Goal: Obtain resource: Obtain resource

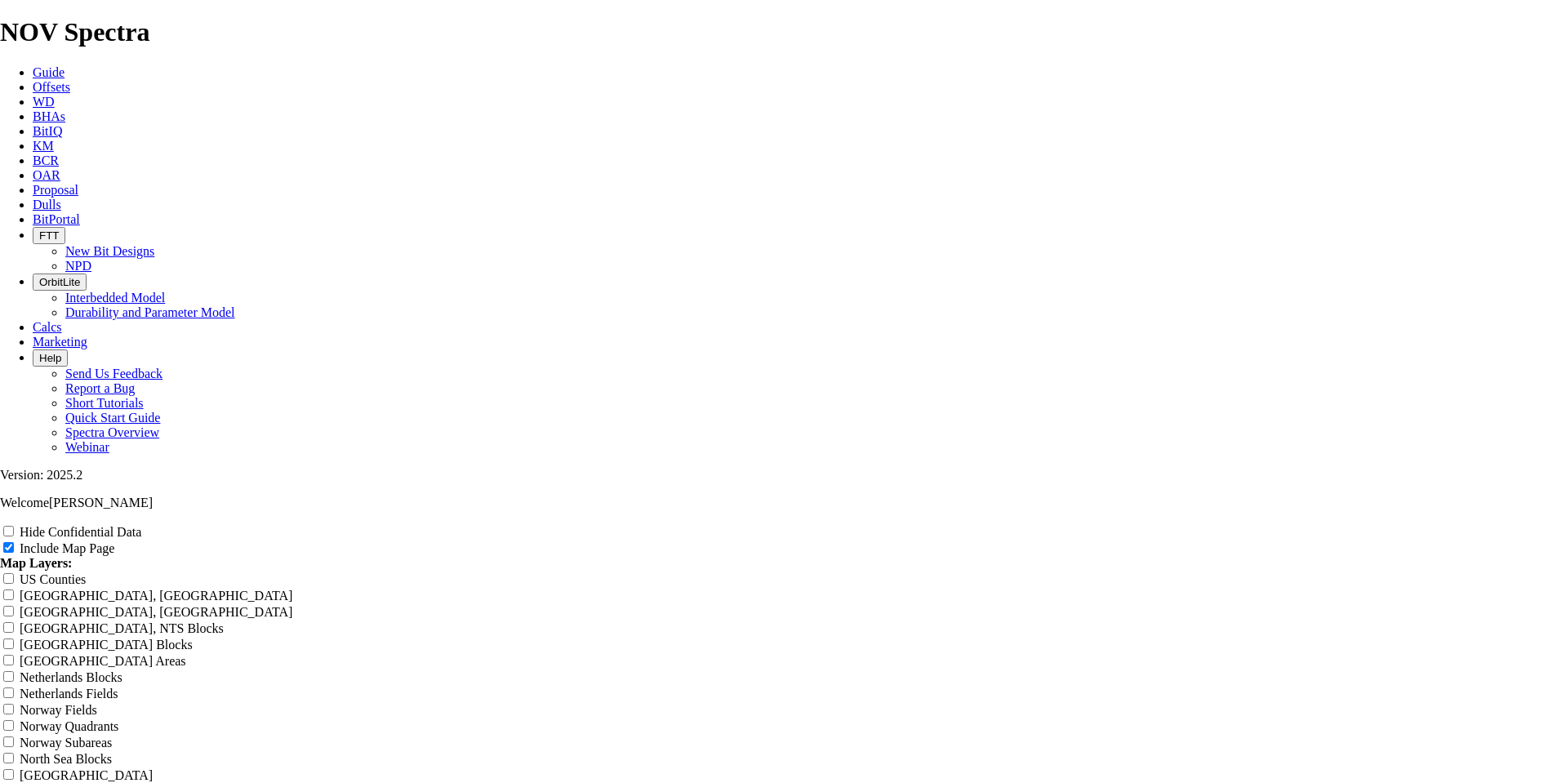
scroll to position [4981, 0]
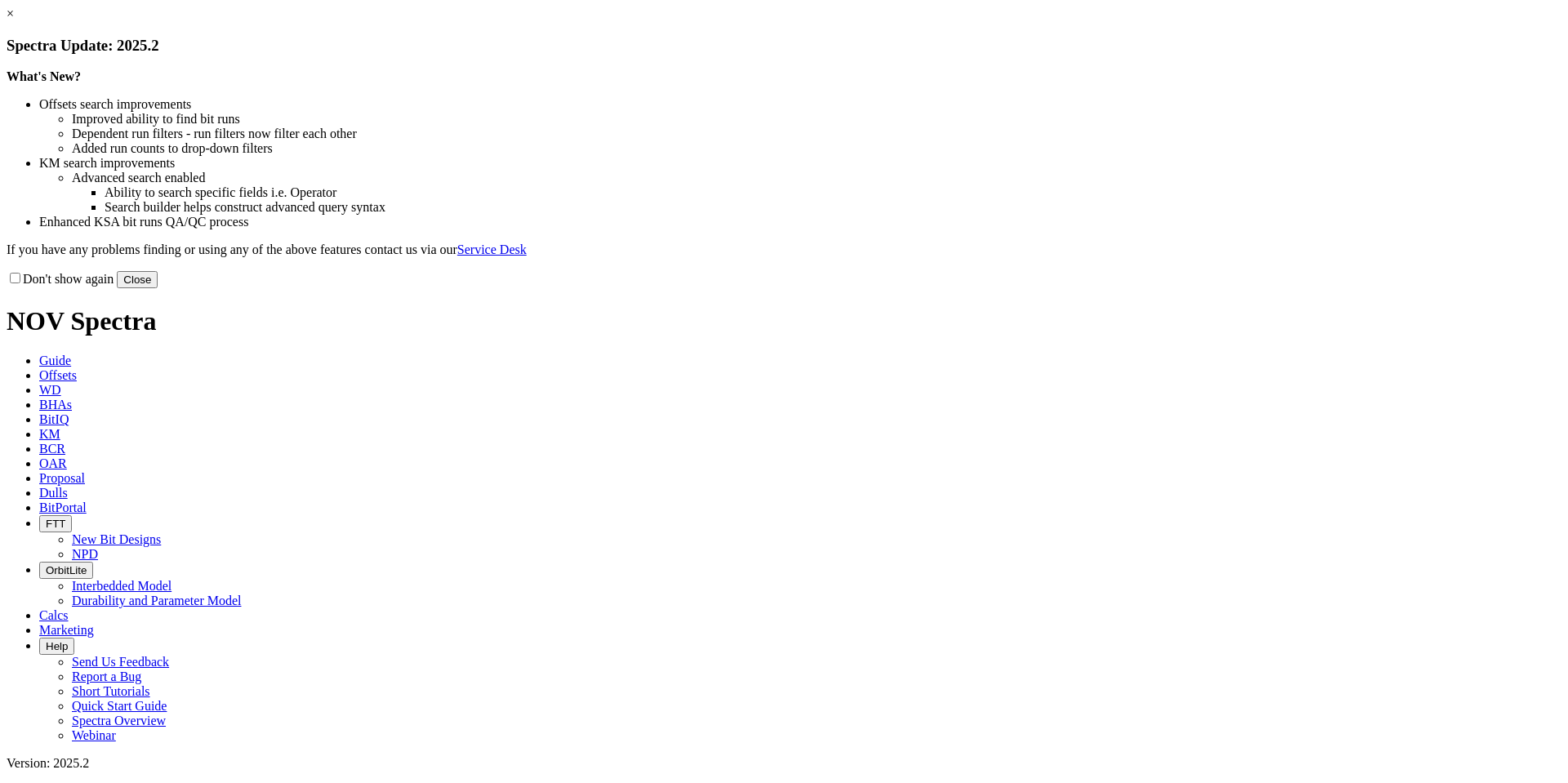
click at [158, 288] on button "Close" at bounding box center [136, 280] width 40 height 17
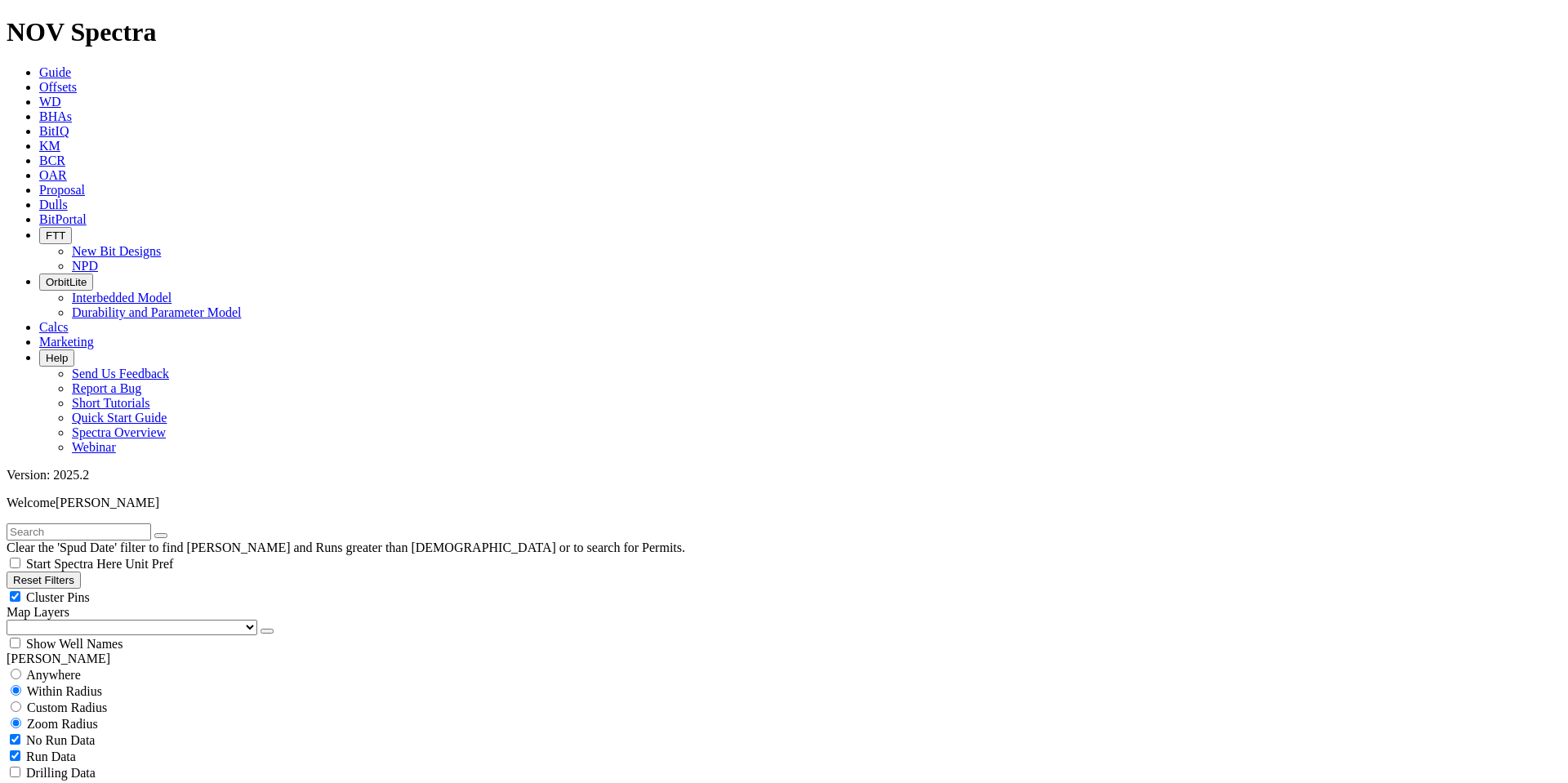
click at [81, 572] on button "Reset Filters" at bounding box center [43, 580] width 74 height 17
type input "[DATE]"
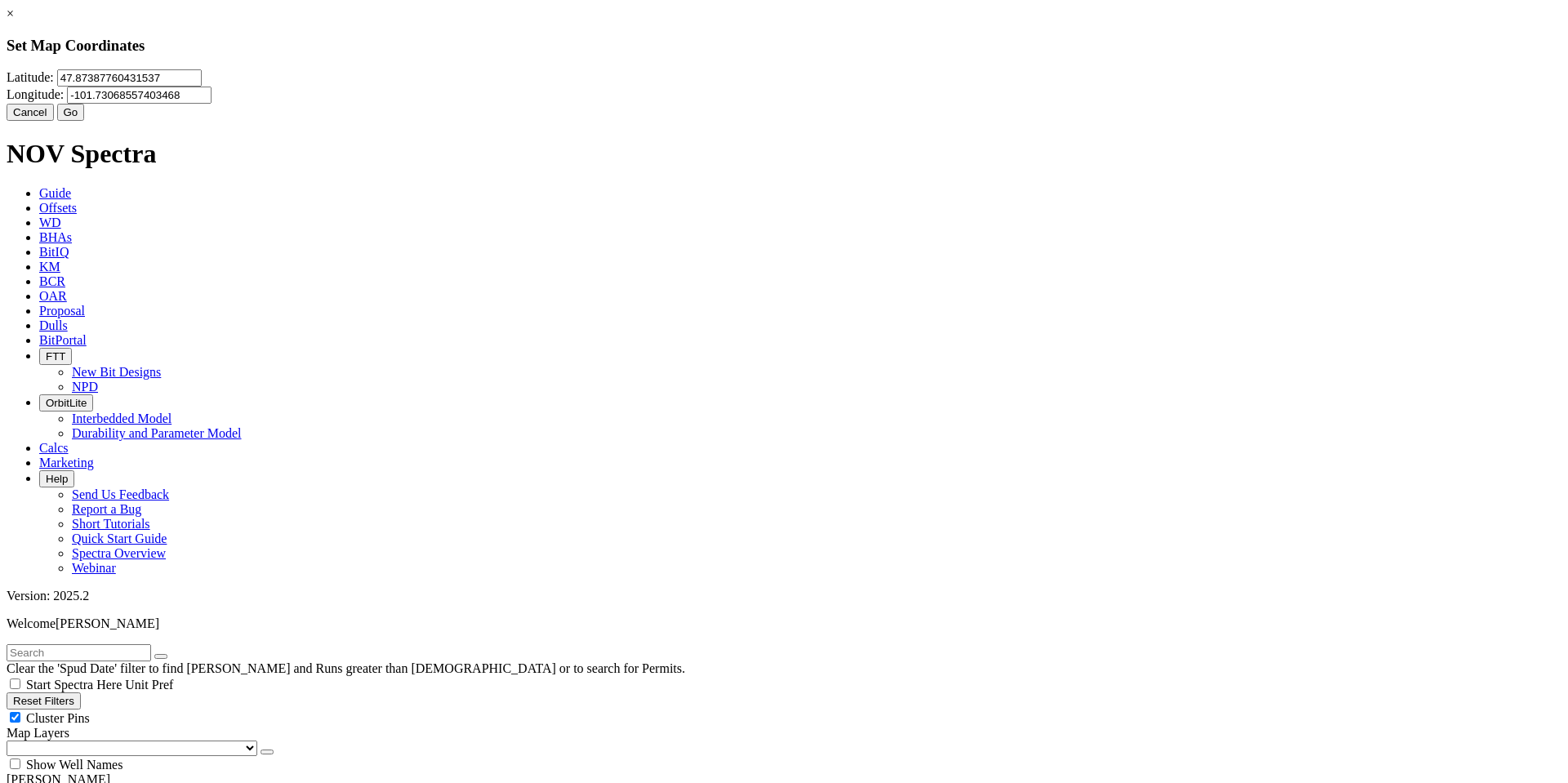
click at [202, 86] on input "47.87387760431537" at bounding box center [130, 78] width 145 height 17
type input "4"
paste input "48.1522035"
type input "48.1522035"
click at [211, 95] on input "-101.73068557403468" at bounding box center [139, 95] width 145 height 17
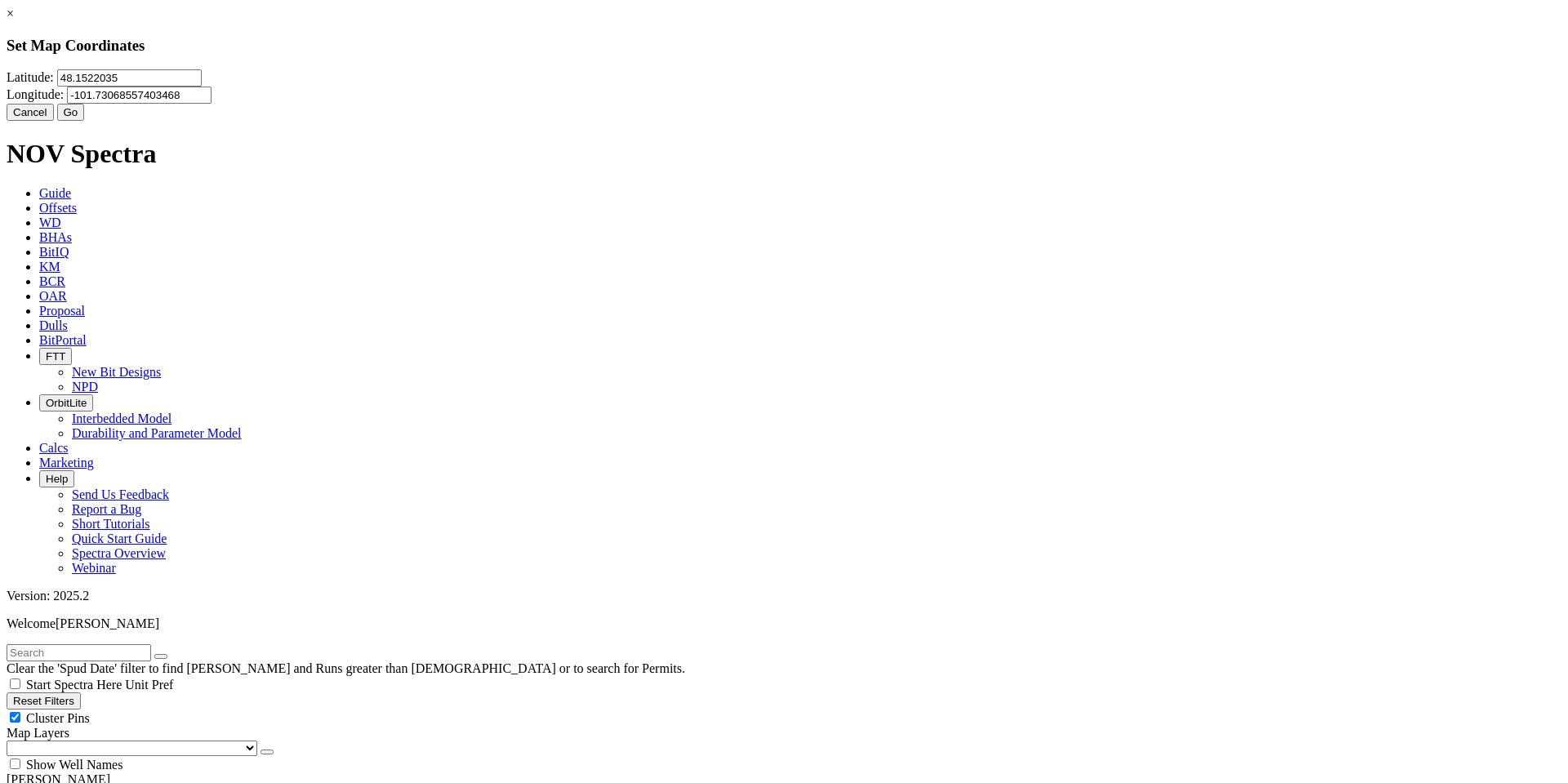
click at [211, 103] on input "-101.73068557403468" at bounding box center [139, 95] width 145 height 17
type input "-1"
paste input "-102.1533127"
type input "-102.1533127"
click at [85, 121] on button "Go" at bounding box center [71, 112] width 28 height 17
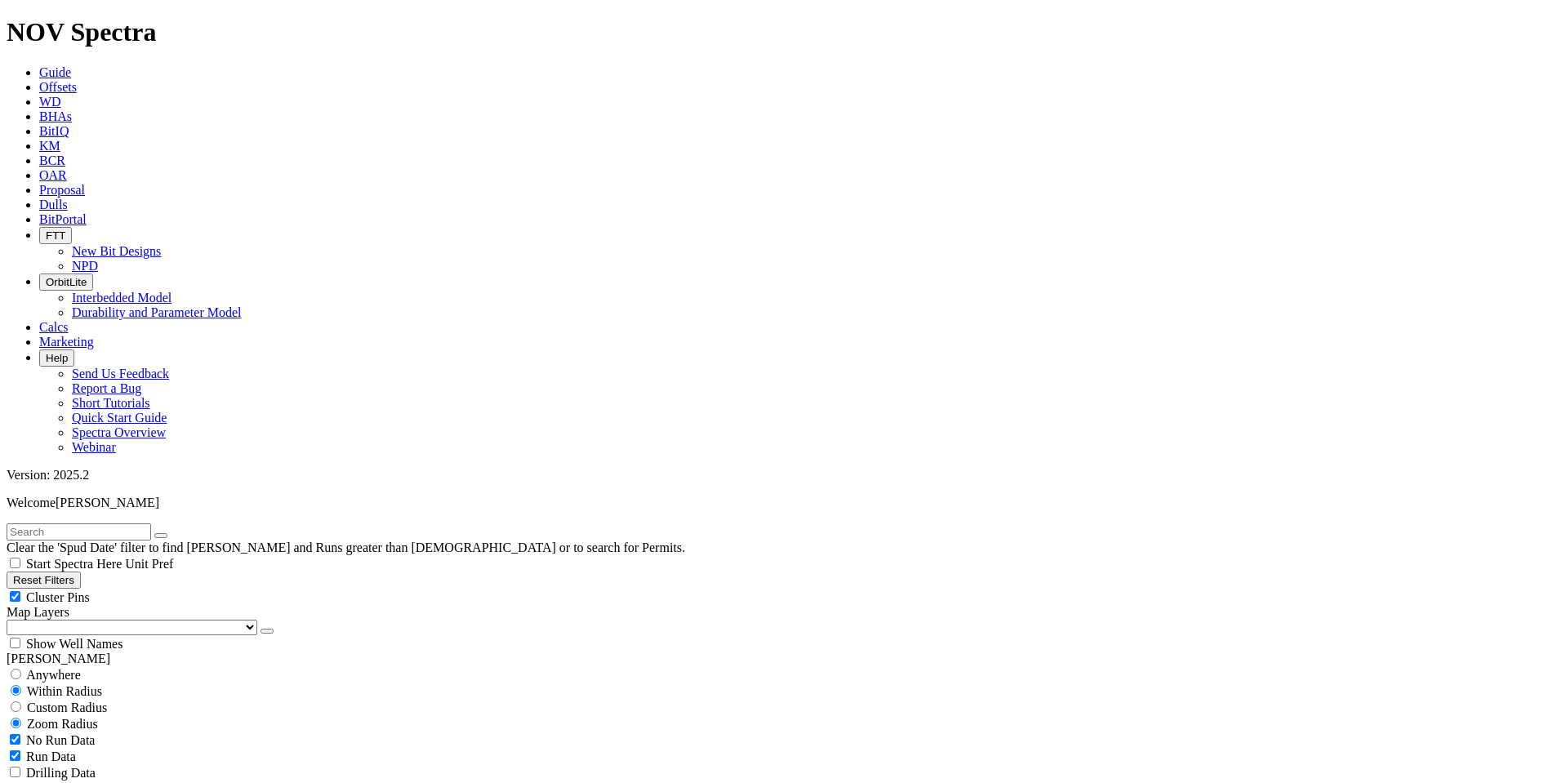
click at [65, 700] on span "Custom Radius" at bounding box center [67, 707] width 80 height 14
radio input "true"
radio input "false"
click at [45, 748] on button "Miles" at bounding box center [25, 757] width 38 height 17
click at [100, 731] on input "number" at bounding box center [79, 740] width 145 height 17
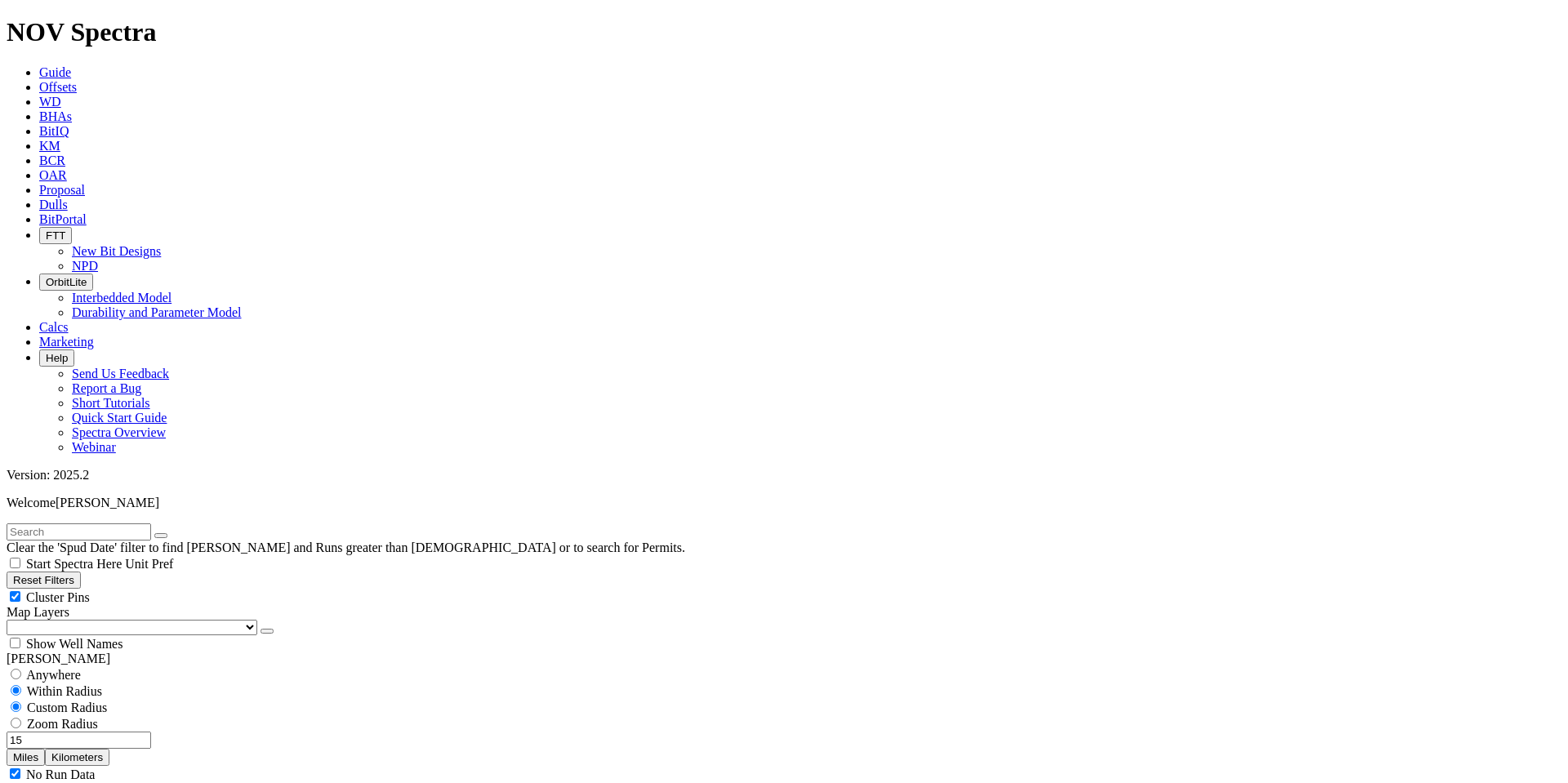
scroll to position [653, 0]
type input "15"
select select "8.75"
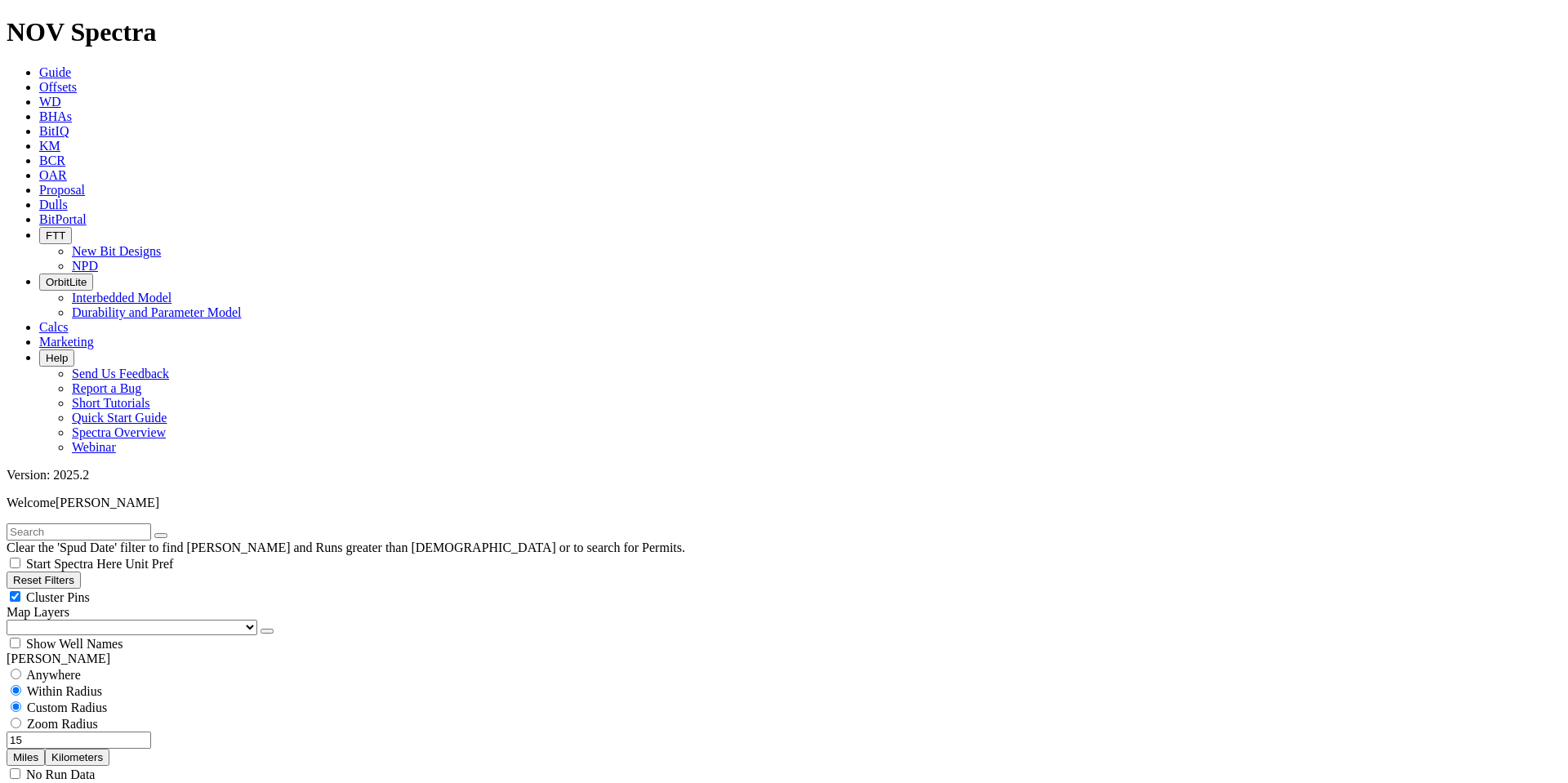
checkbox input "false"
select select "? number:8.75 ?"
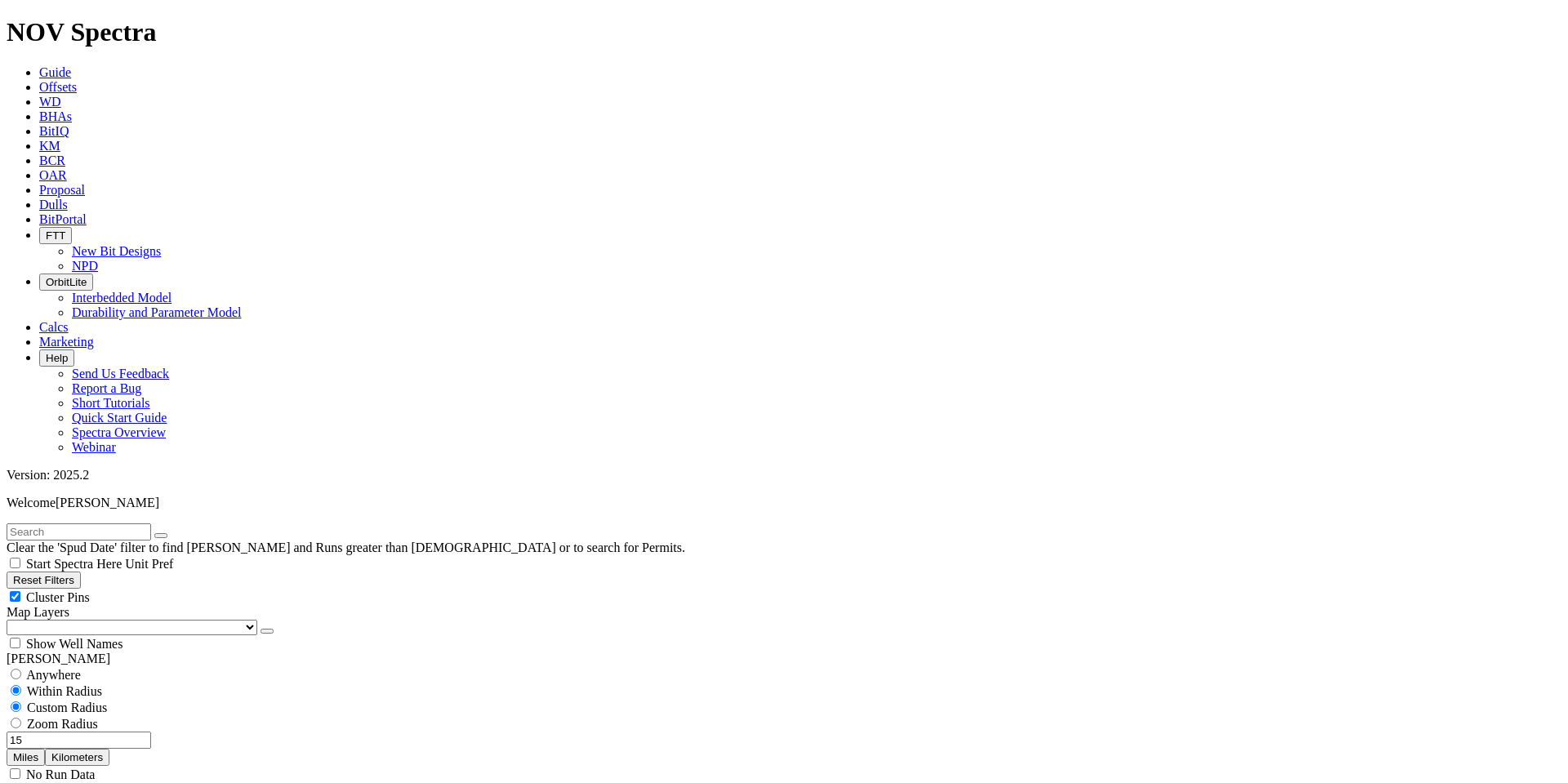
scroll to position [12995, 0]
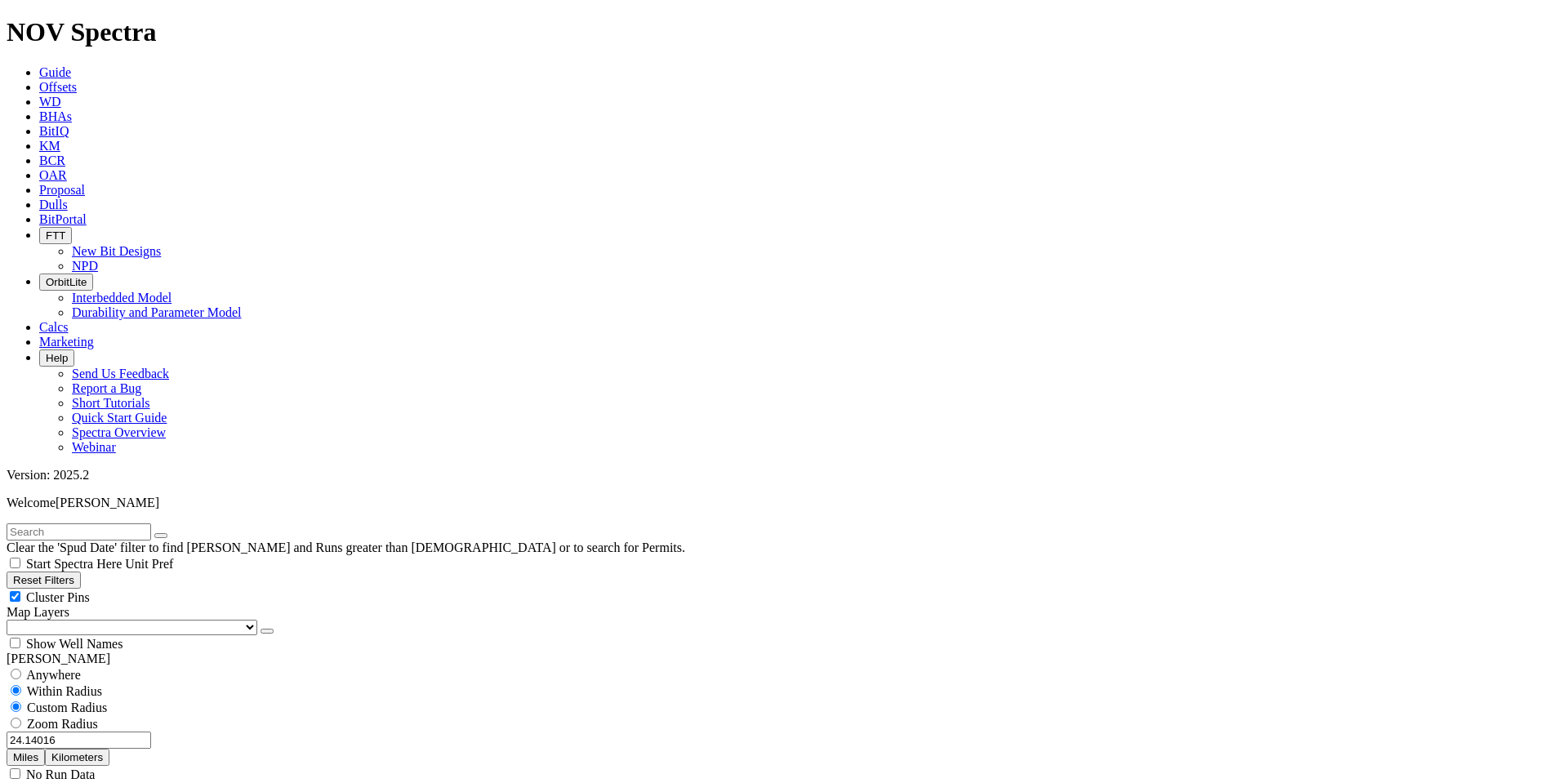
click at [61, 668] on span "Anywhere" at bounding box center [54, 674] width 54 height 14
radio input "true"
radio input "false"
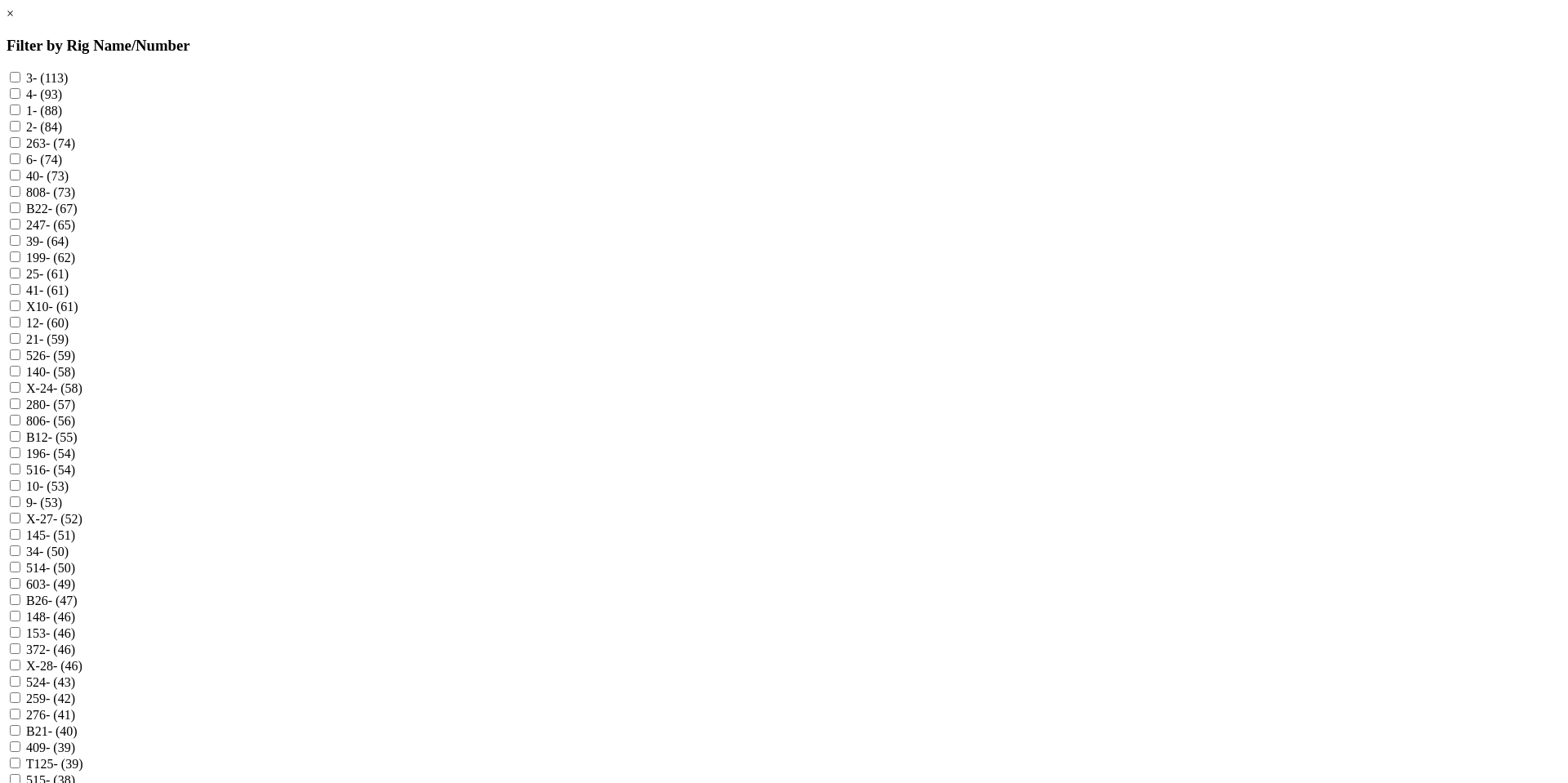
click at [14, 21] on link "×" at bounding box center [10, 13] width 8 height 14
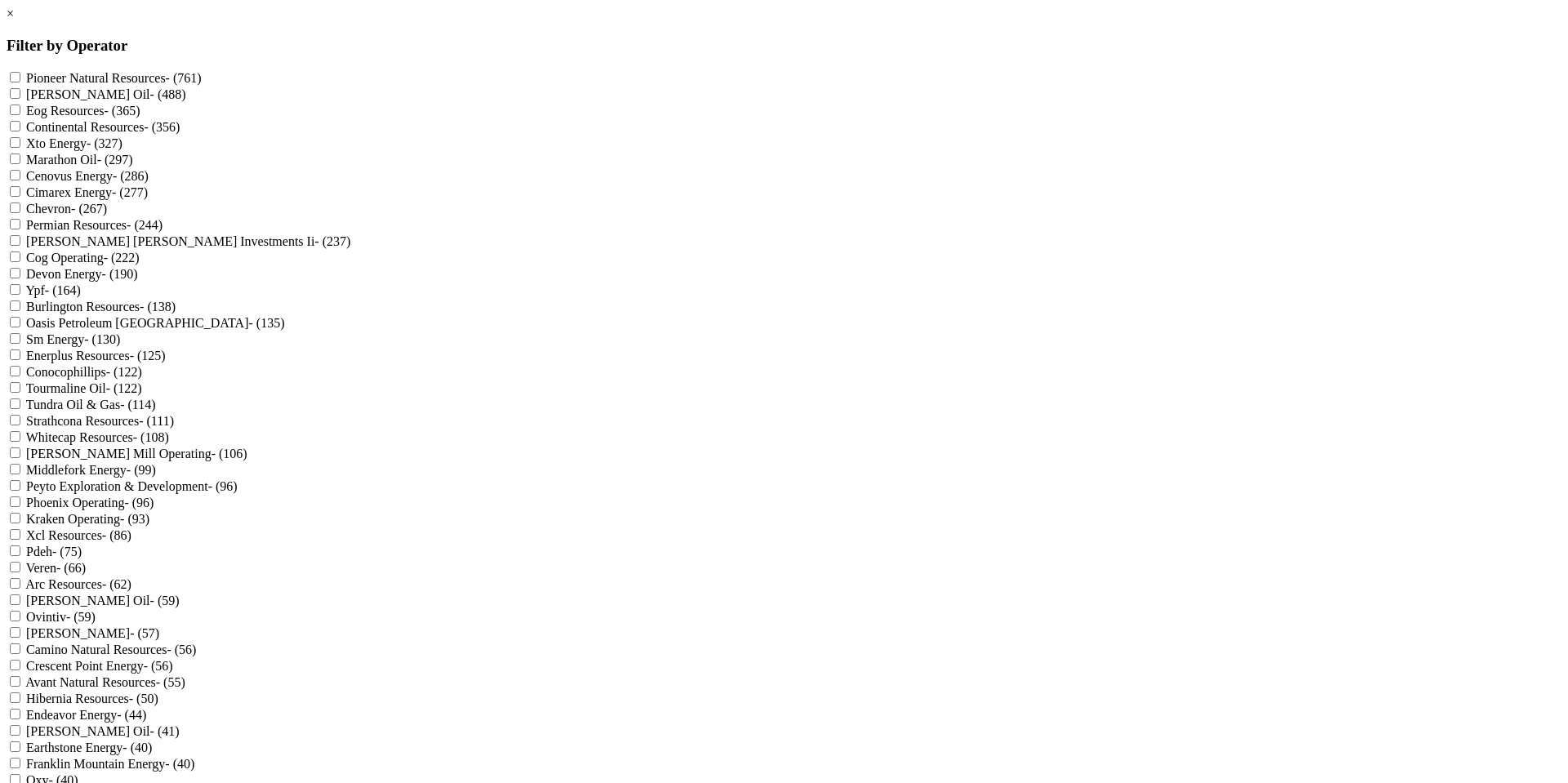
click at [14, 21] on link "×" at bounding box center [10, 13] width 8 height 14
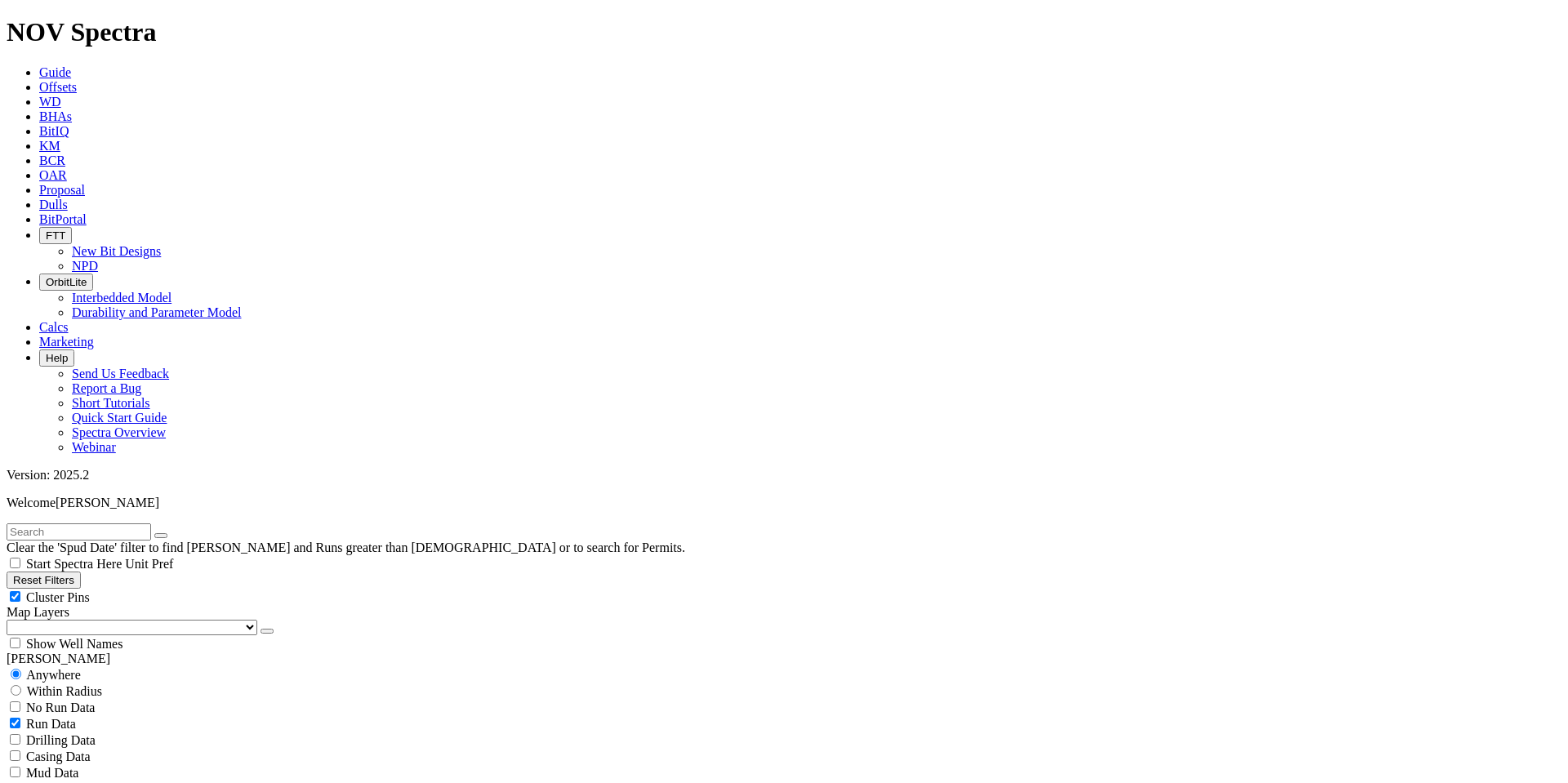
radio input "false"
radio input "true"
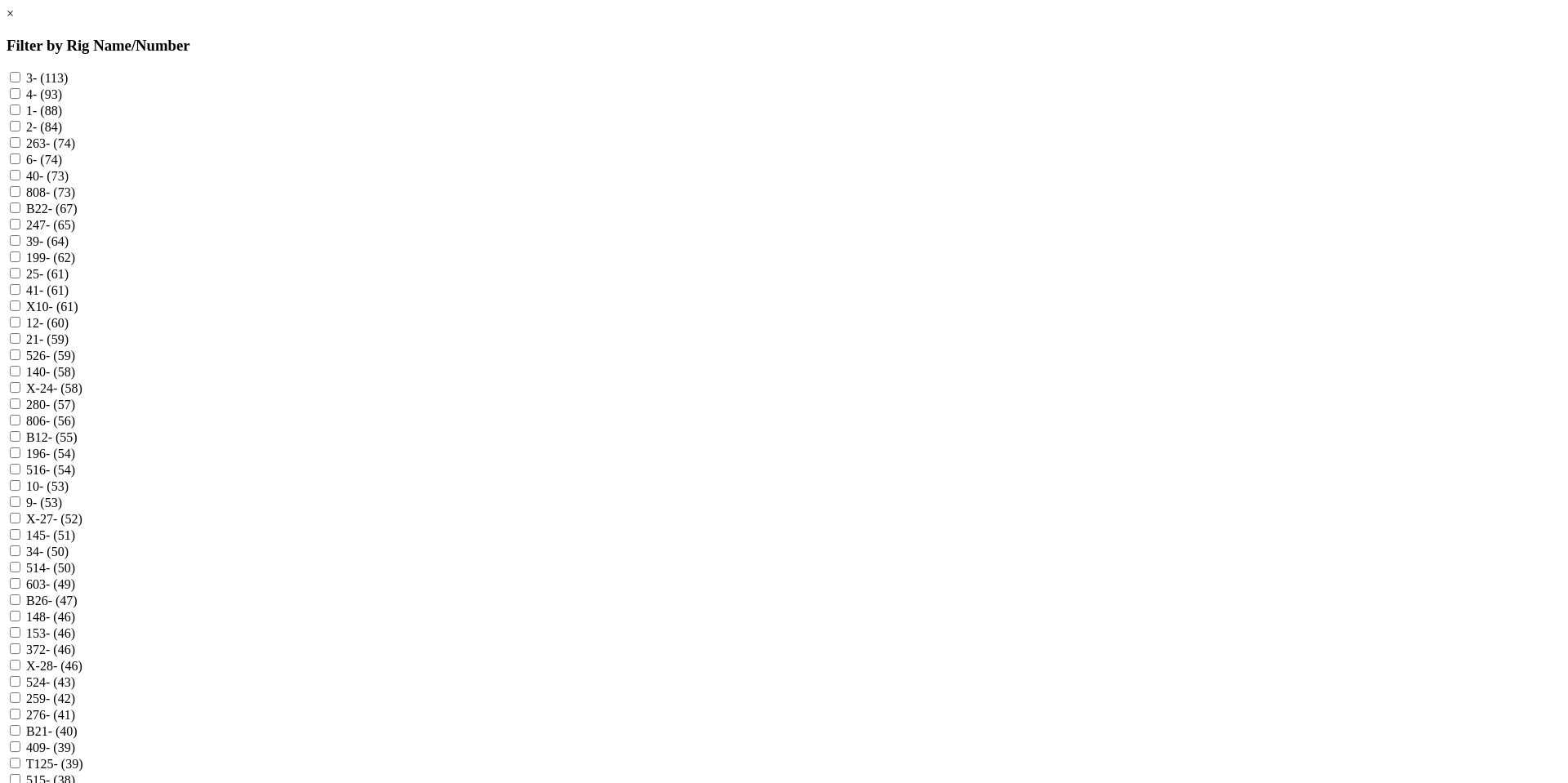
scroll to position [1551, 0]
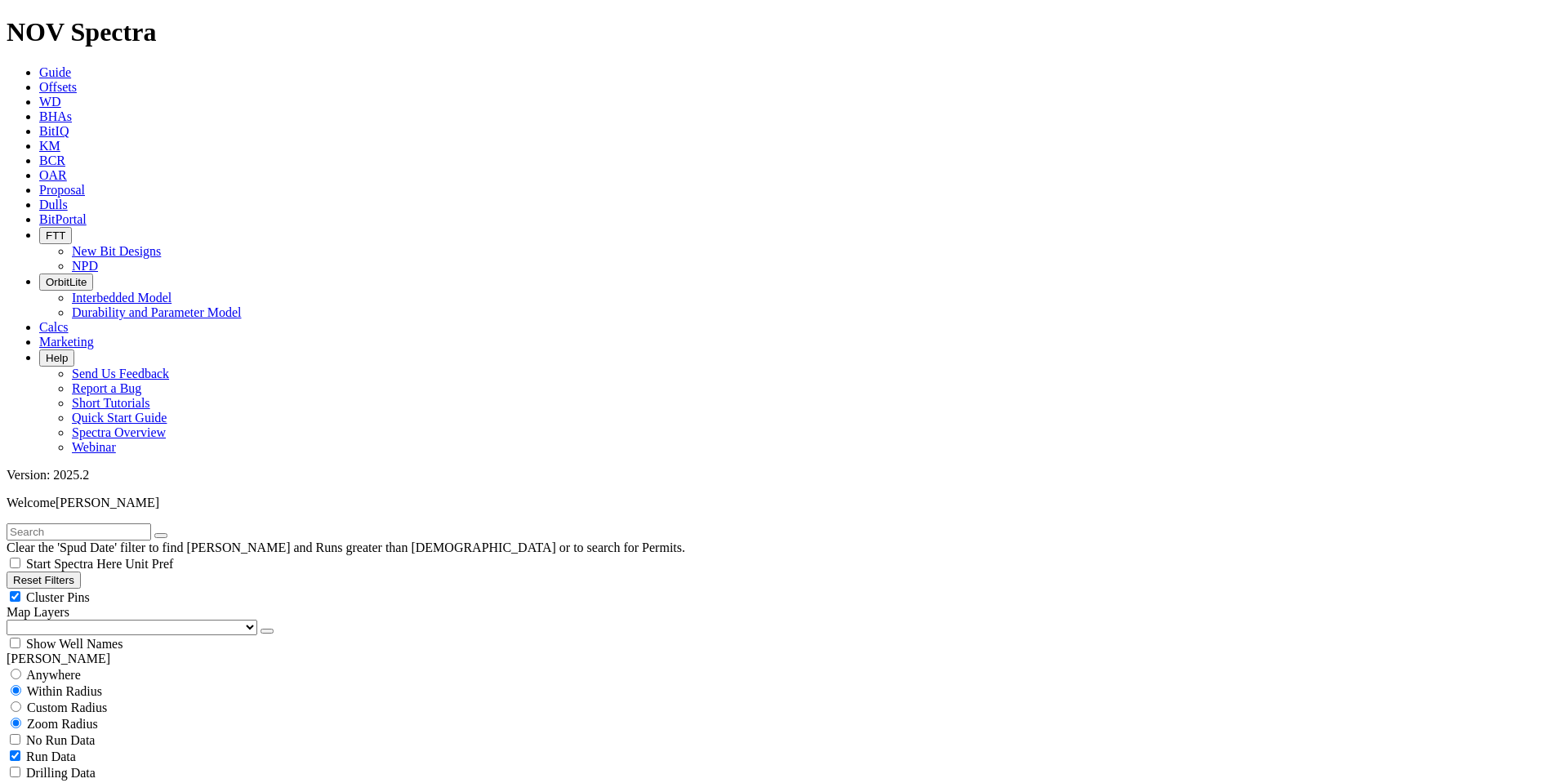
scroll to position [572, 0]
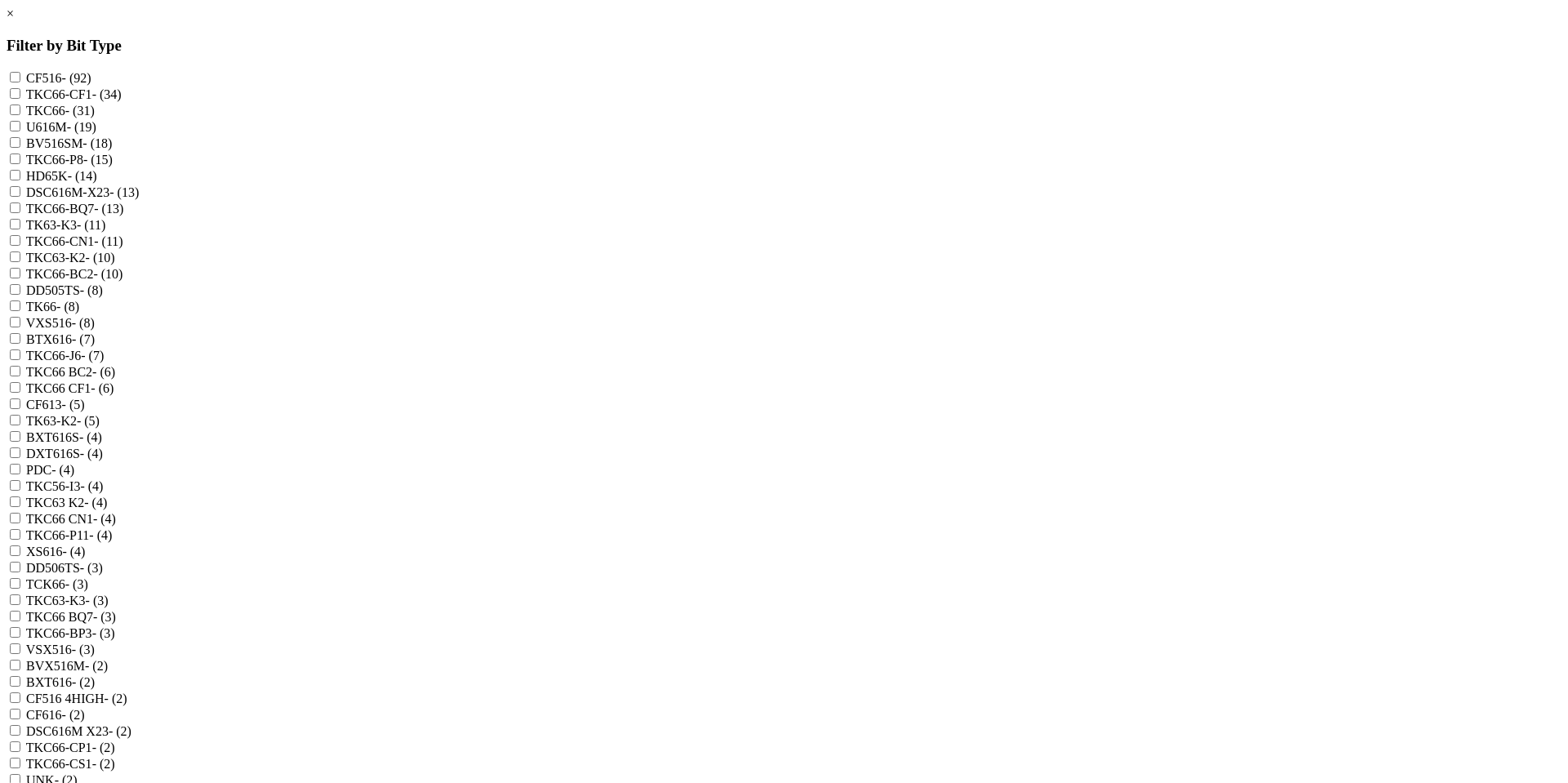
click at [21, 197] on input "DSC616M-X23 - (13)" at bounding box center [14, 191] width 10 height 10
checkbox input "true"
click at [21, 725] on X23 "DSC616M X23 - (2)" at bounding box center [14, 729] width 10 height 10
checkbox X23 "true"
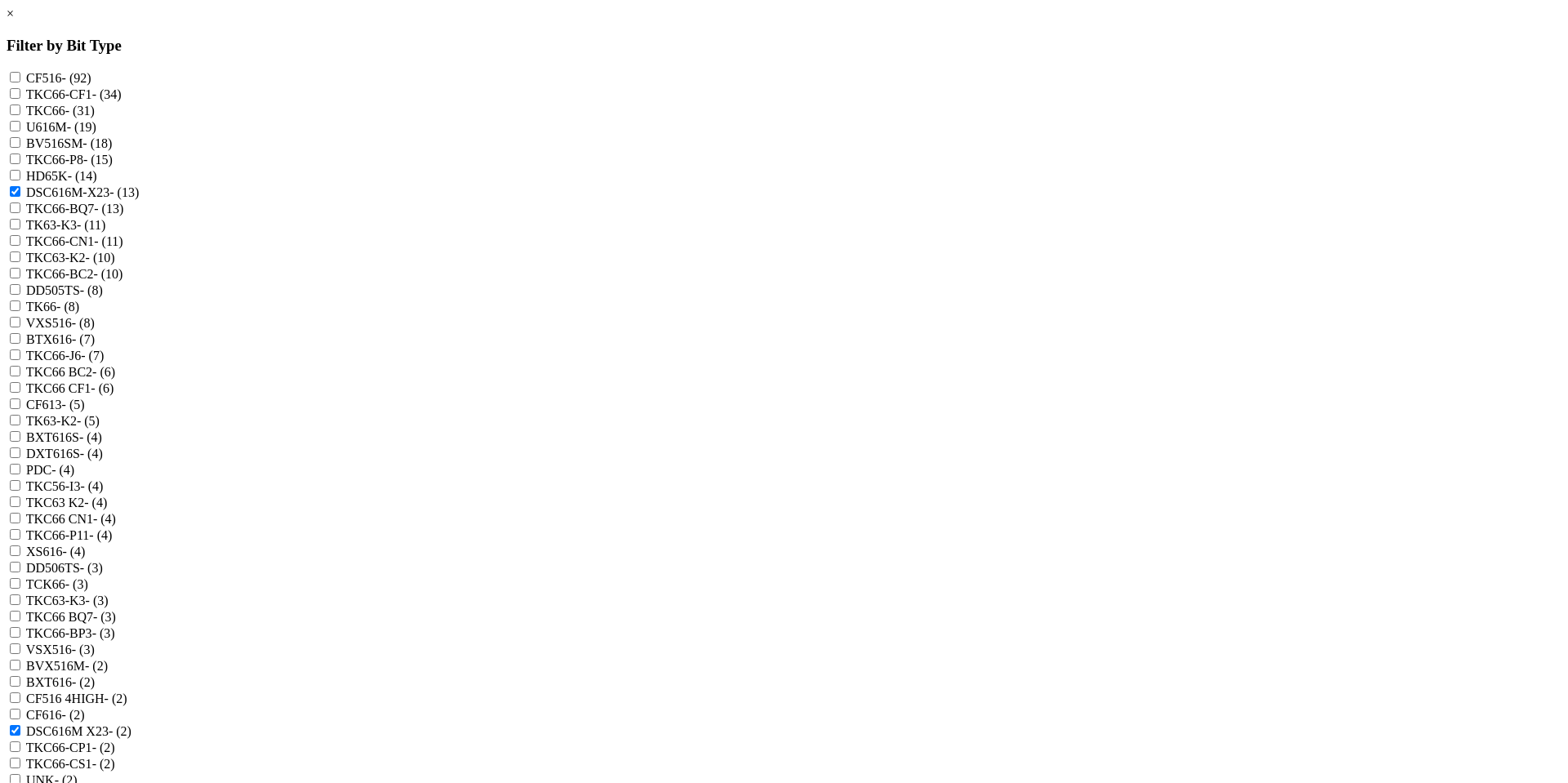
checkbox input "true"
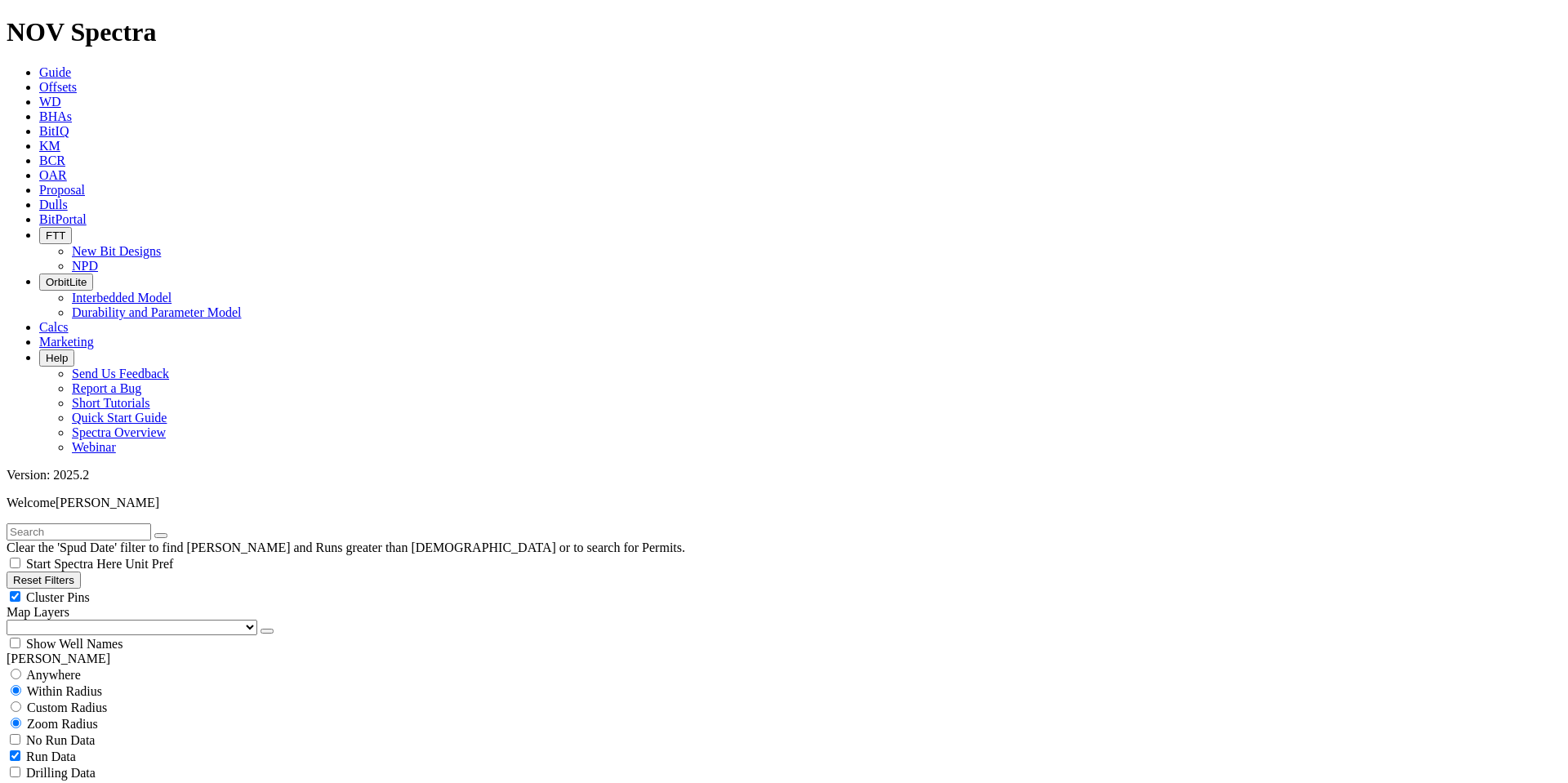
scroll to position [1349, 0]
type input "10"
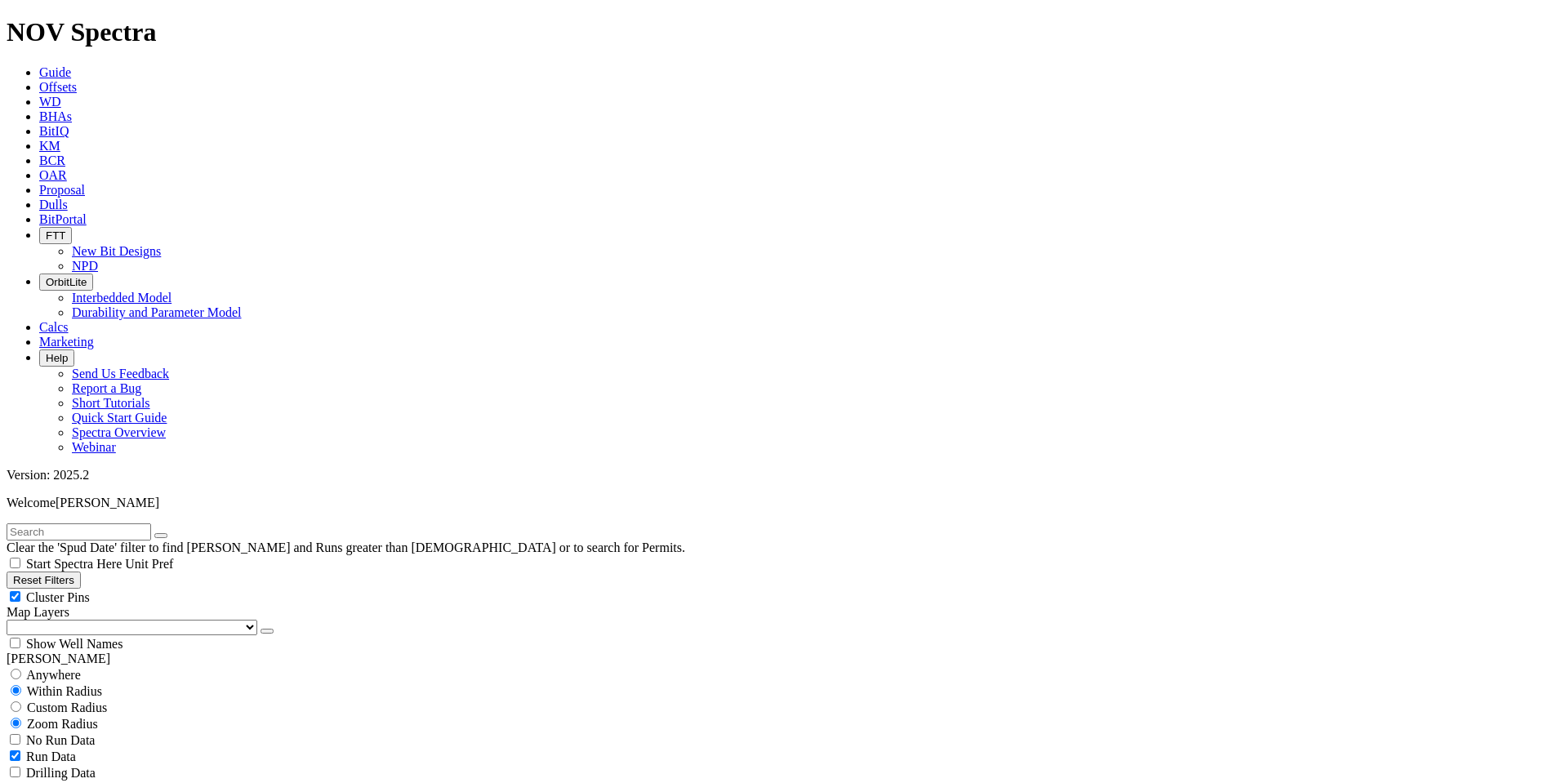
type input "800"
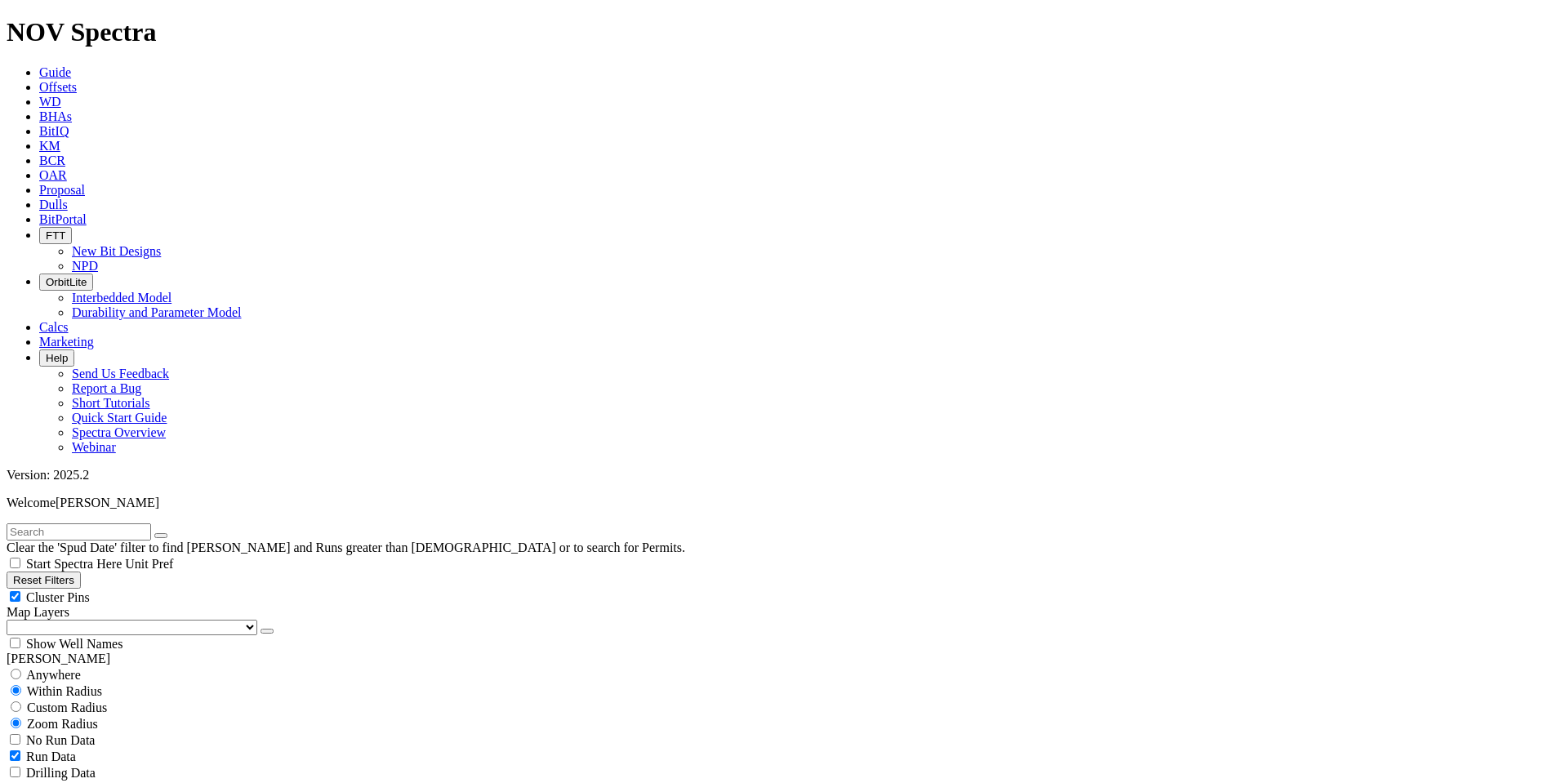
type input "2000"
type input "6000"
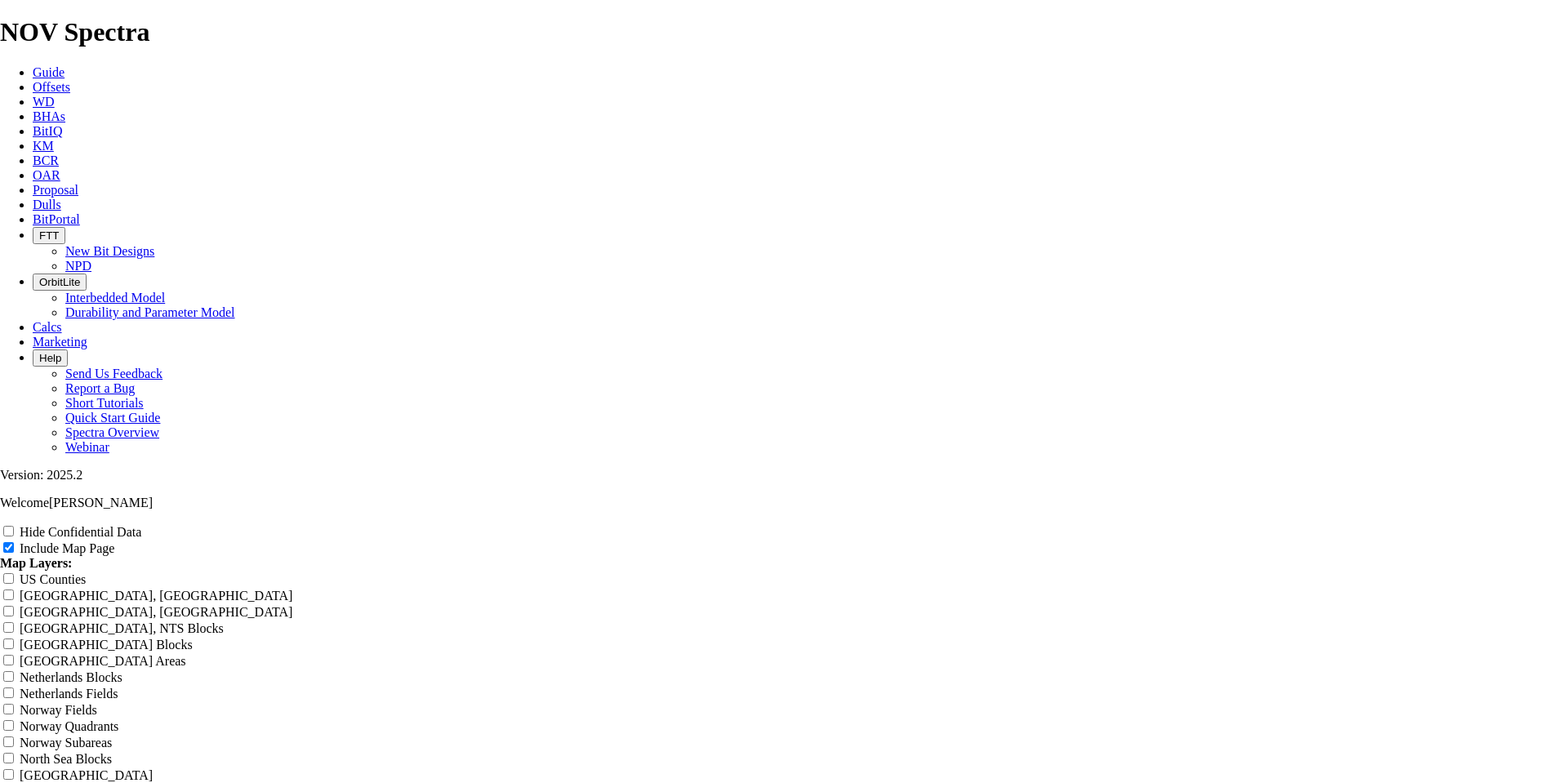
type input "R"
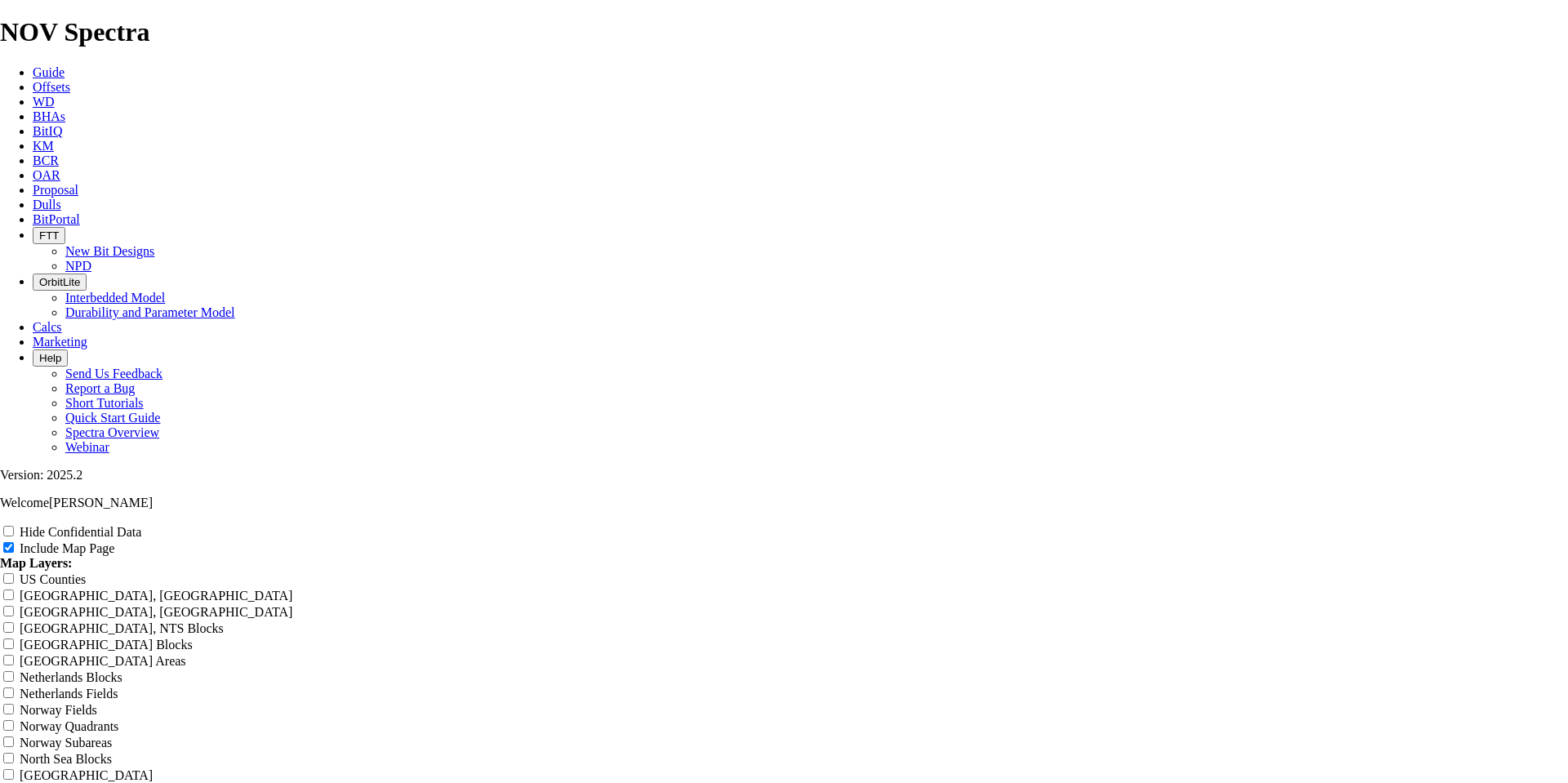
type input "R"
type input "Re"
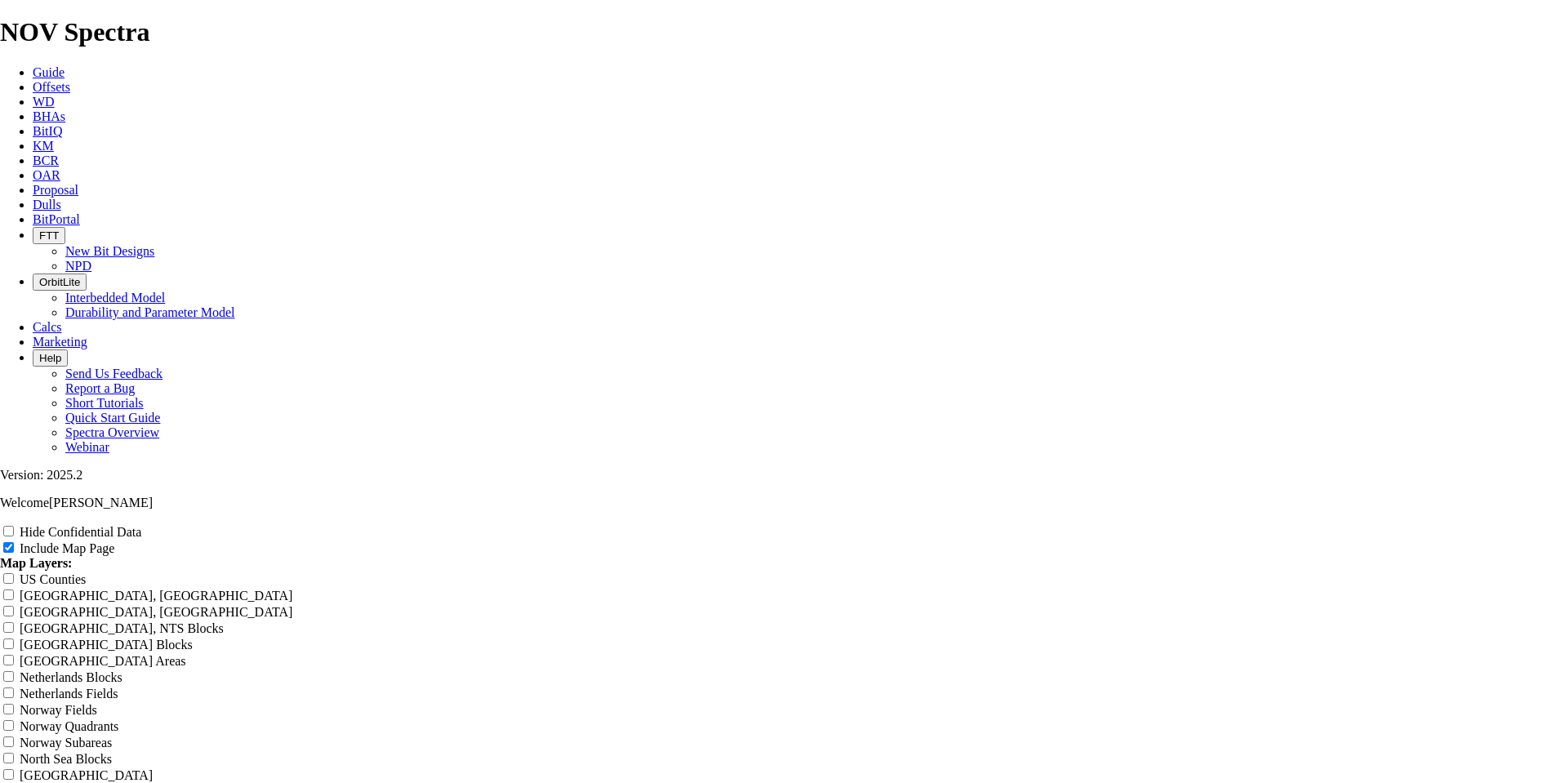
type input "Re"
type input "Ree"
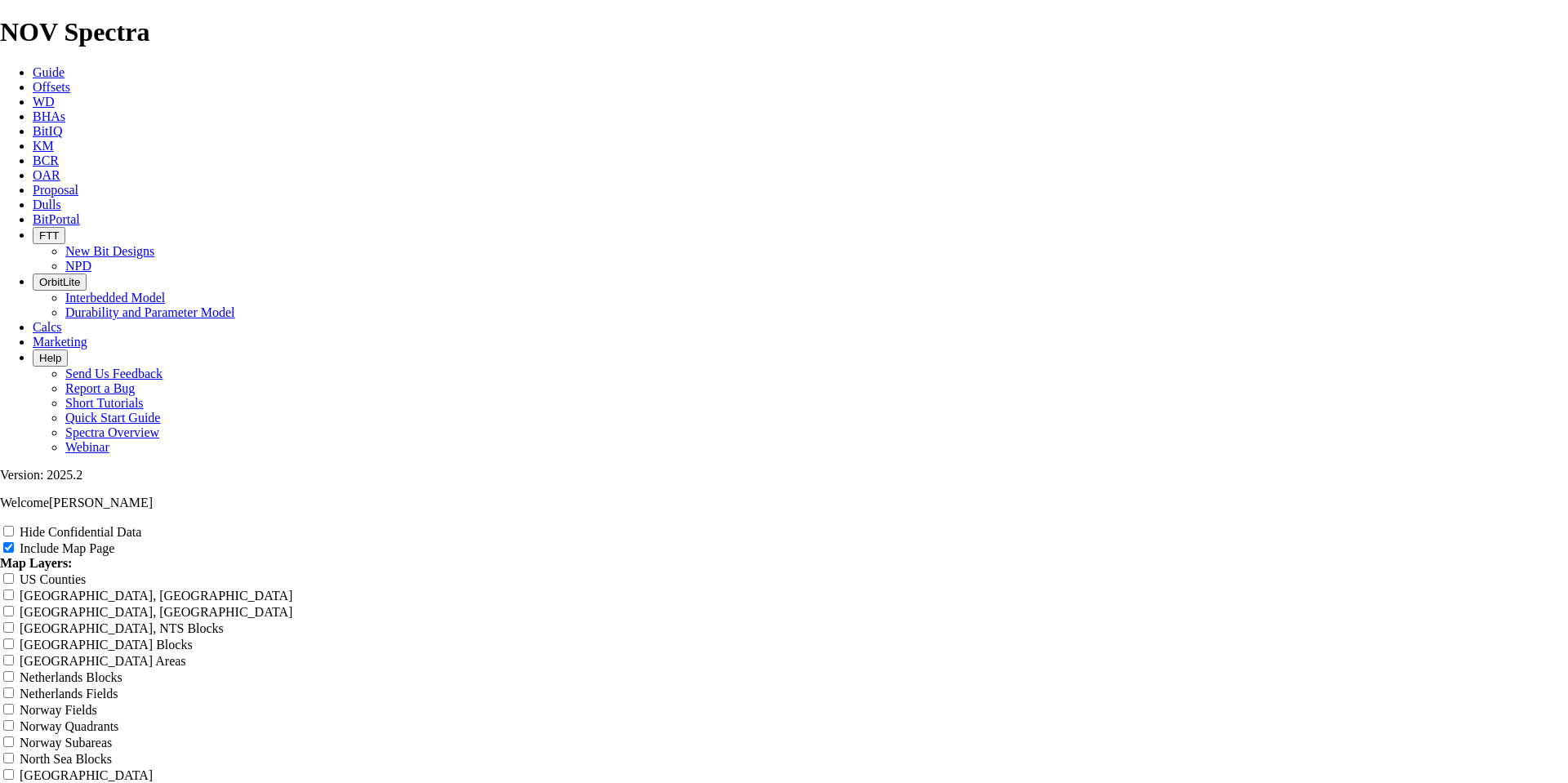
type input "Ree"
type input "[PERSON_NAME]"
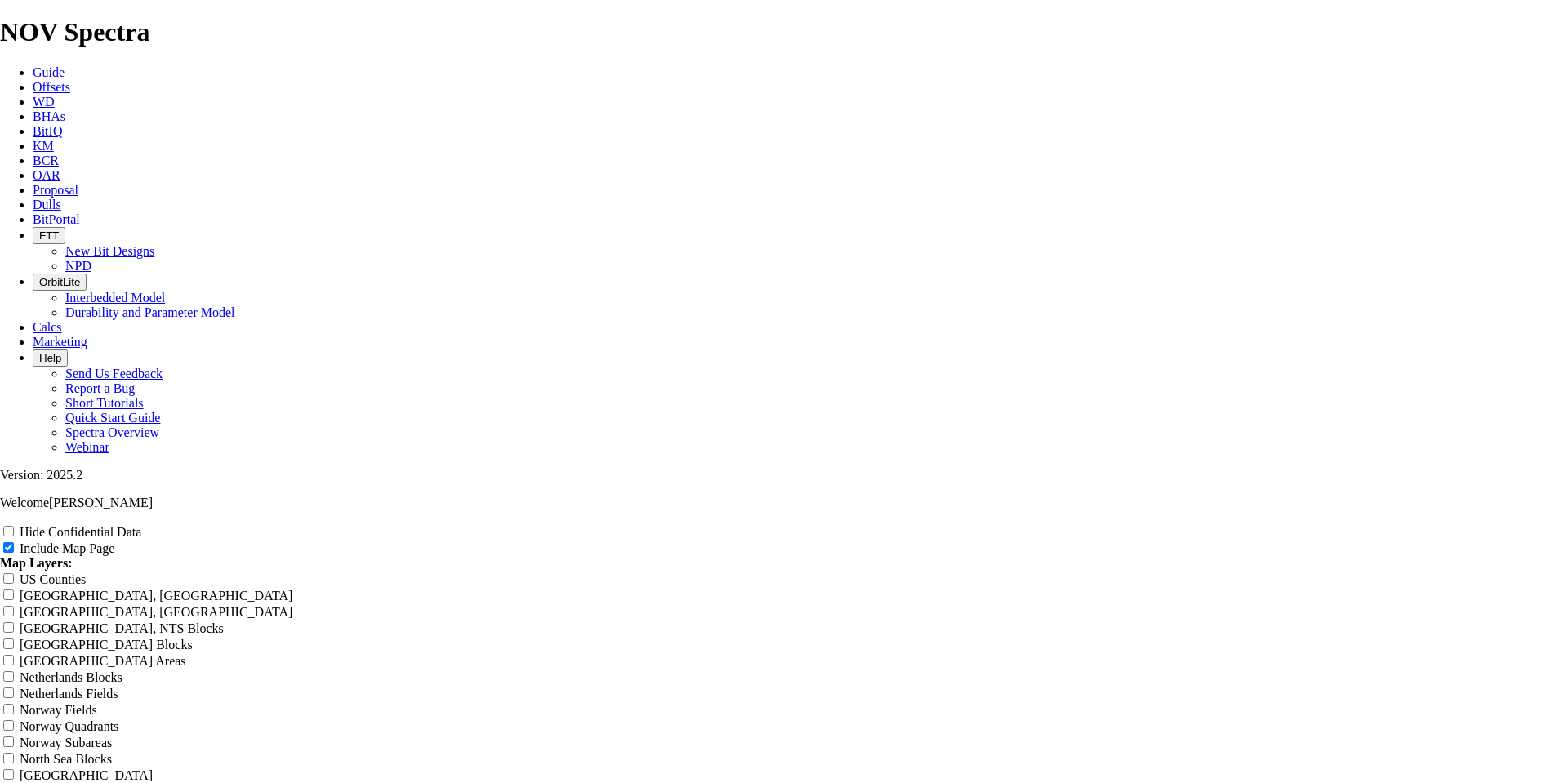
type input "[PERSON_NAME]"
type input "[PERSON_NAME] 8"
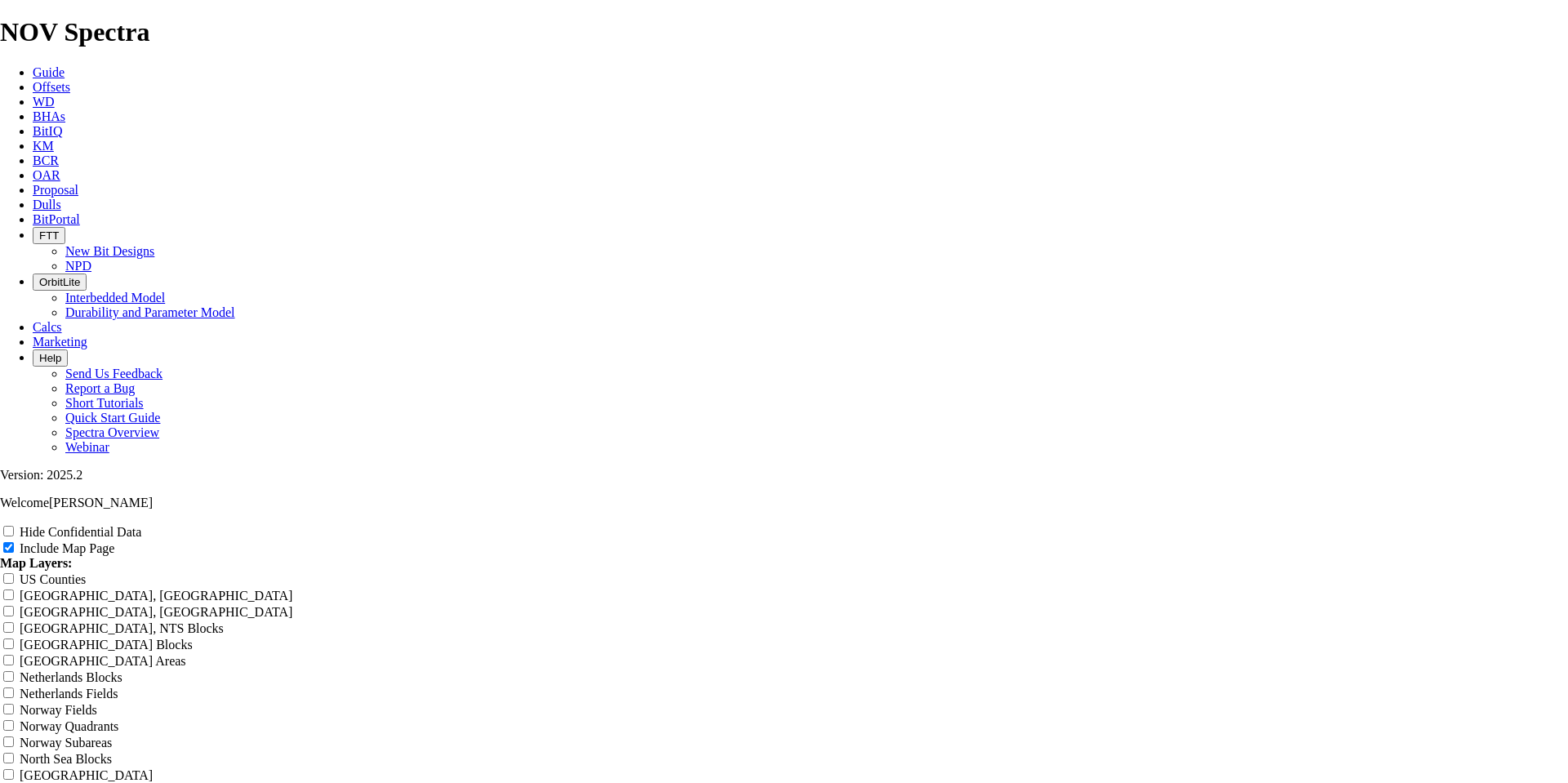
type input "[PERSON_NAME] 8"
type input "[PERSON_NAME] 8-"
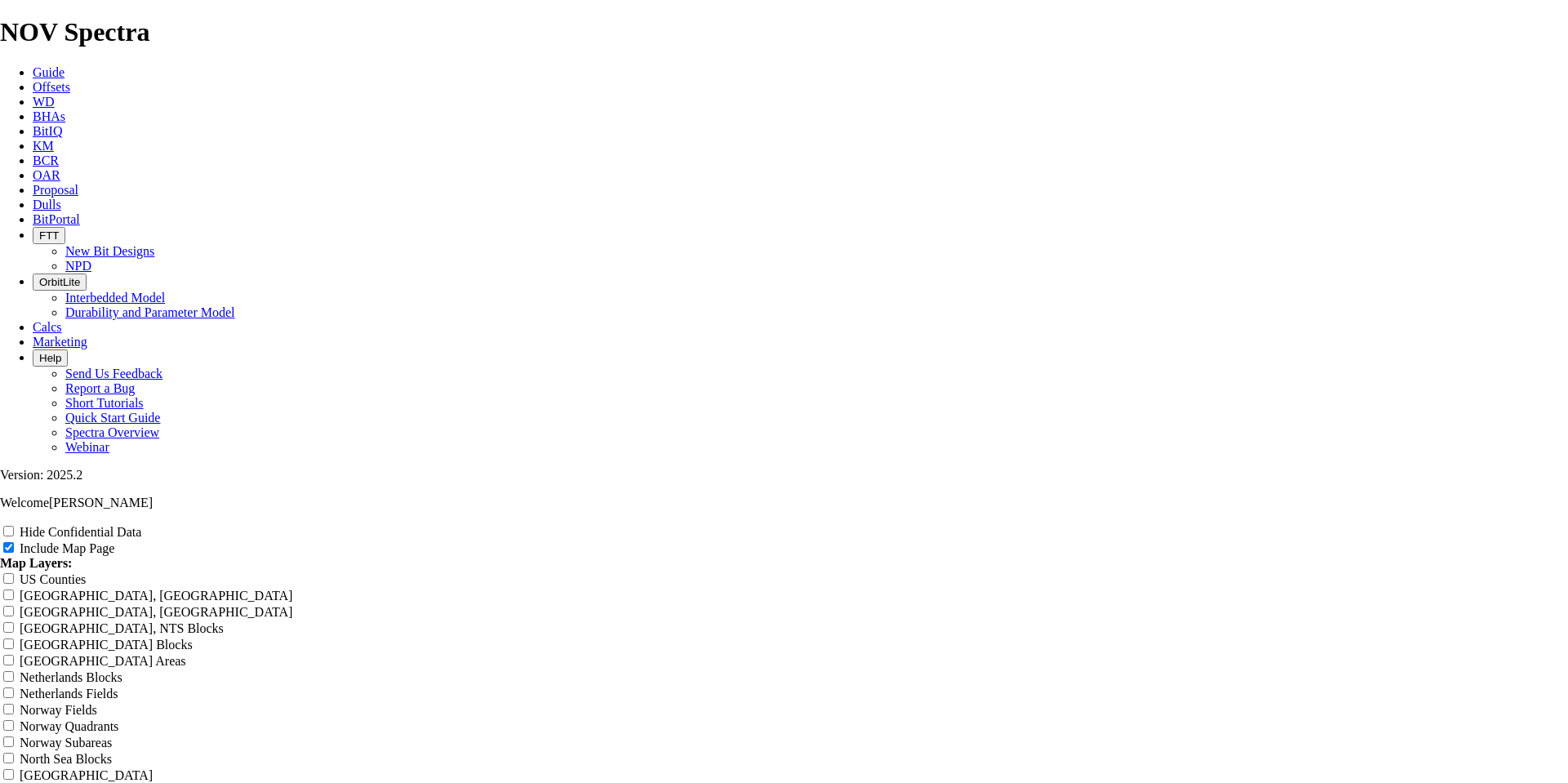
type input "[PERSON_NAME] 8-"
type input "[PERSON_NAME] 8-3"
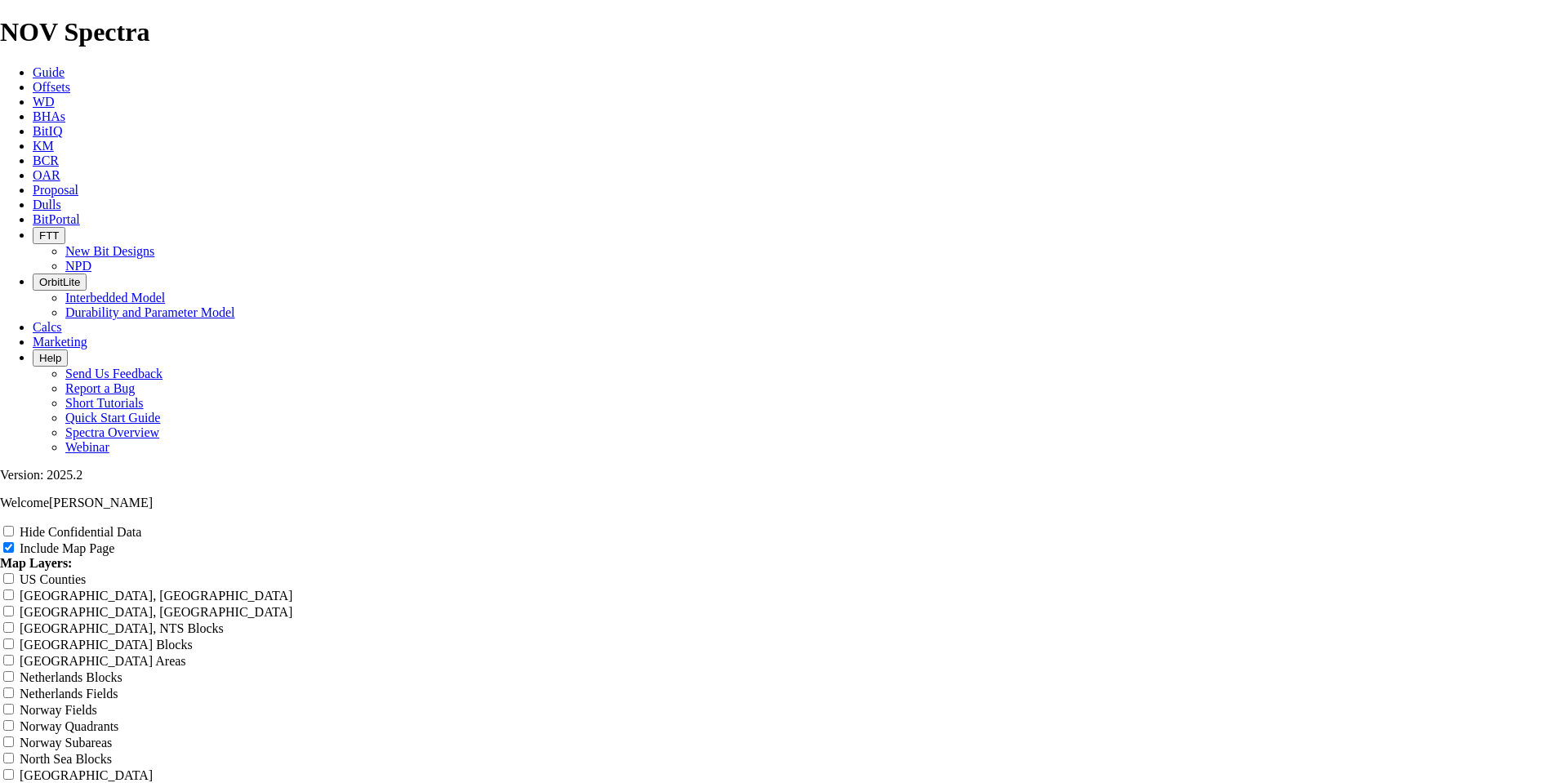
type input "[PERSON_NAME] 8-3"
type input "[PERSON_NAME] 8-3/"
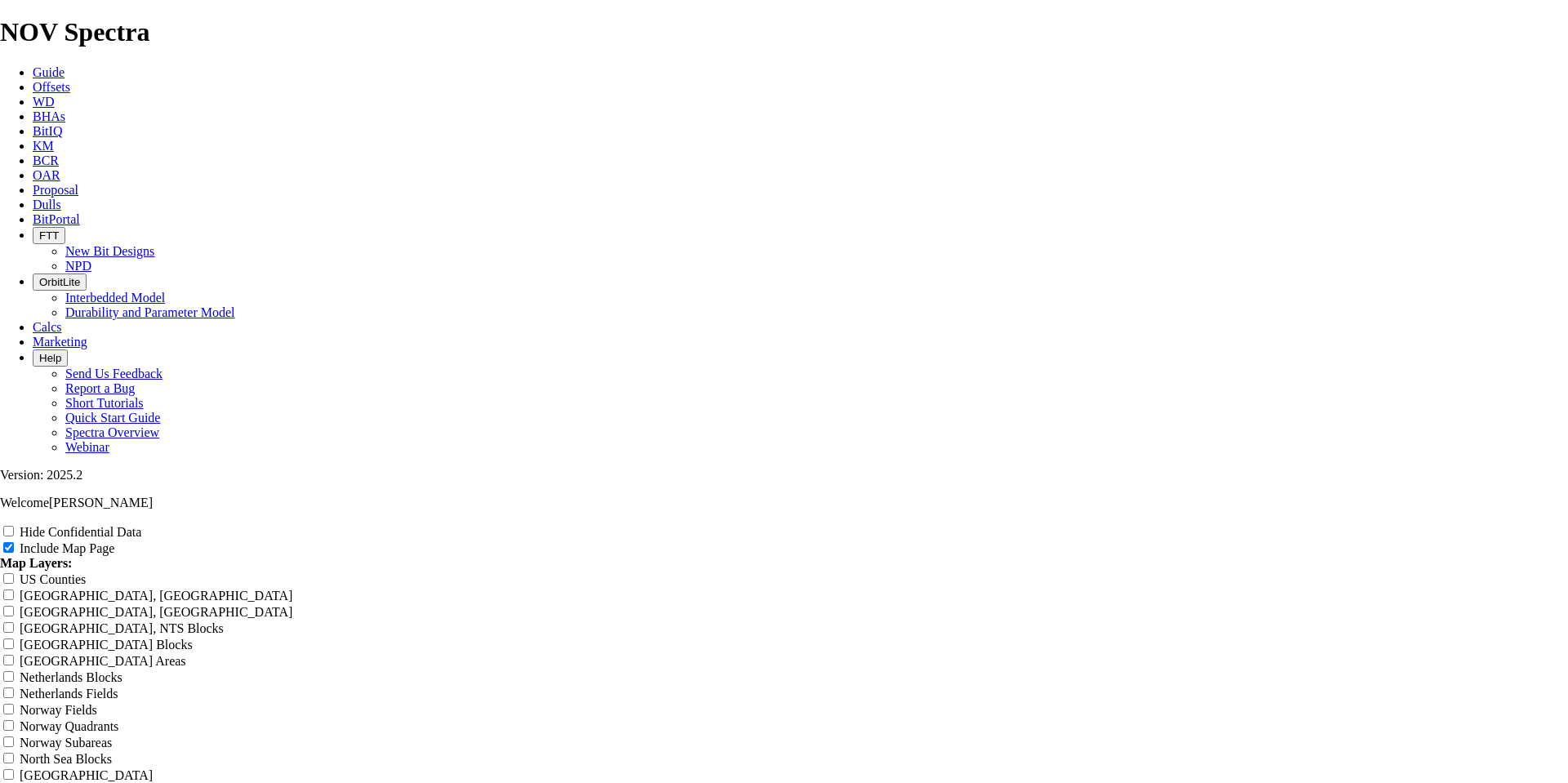
type input "[PERSON_NAME] 8-3/"
type input "[PERSON_NAME] 8-3/4"
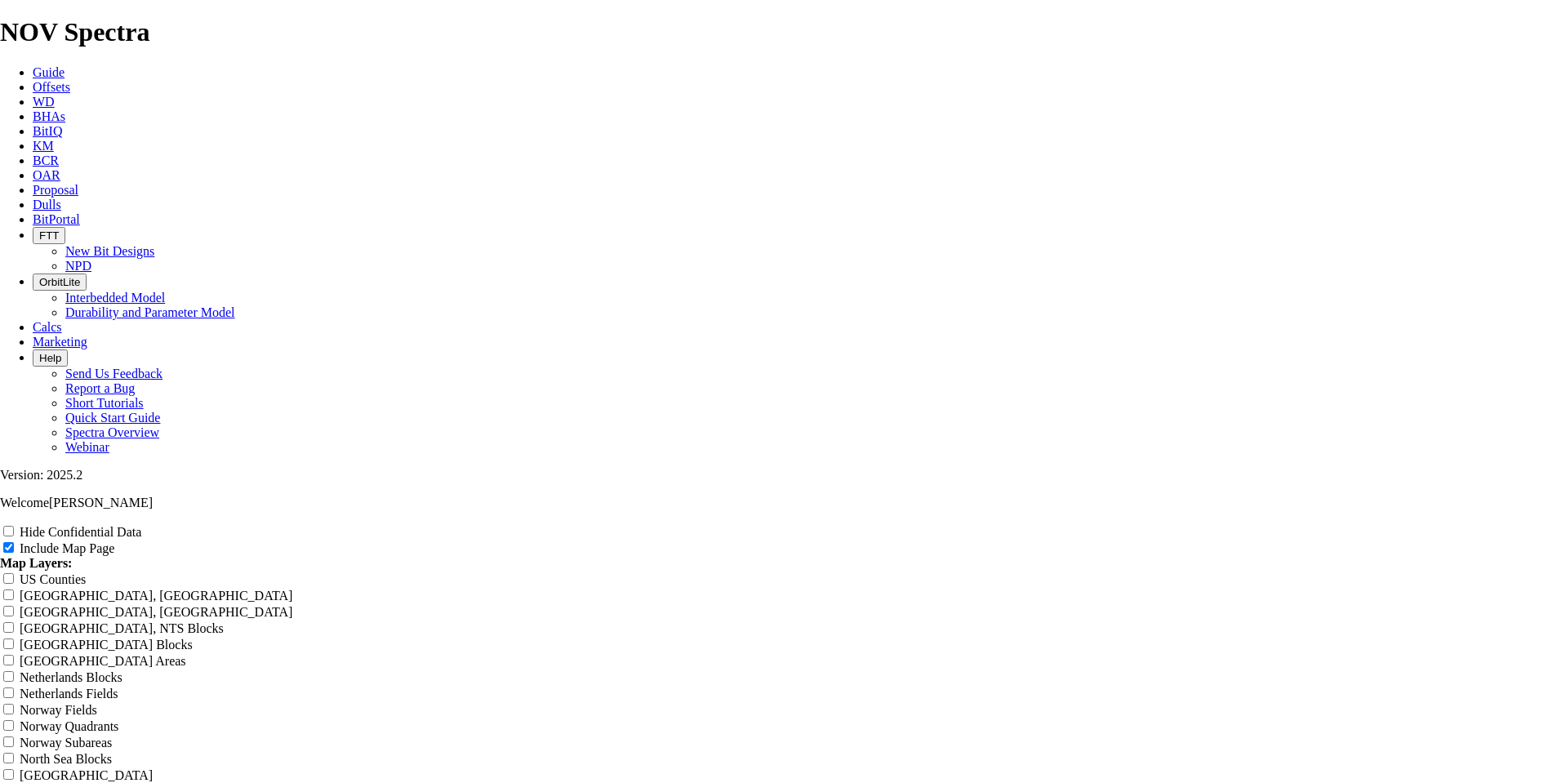
type input "[PERSON_NAME] 8-3/4"
type input "[PERSON_NAME] 8-3/4""
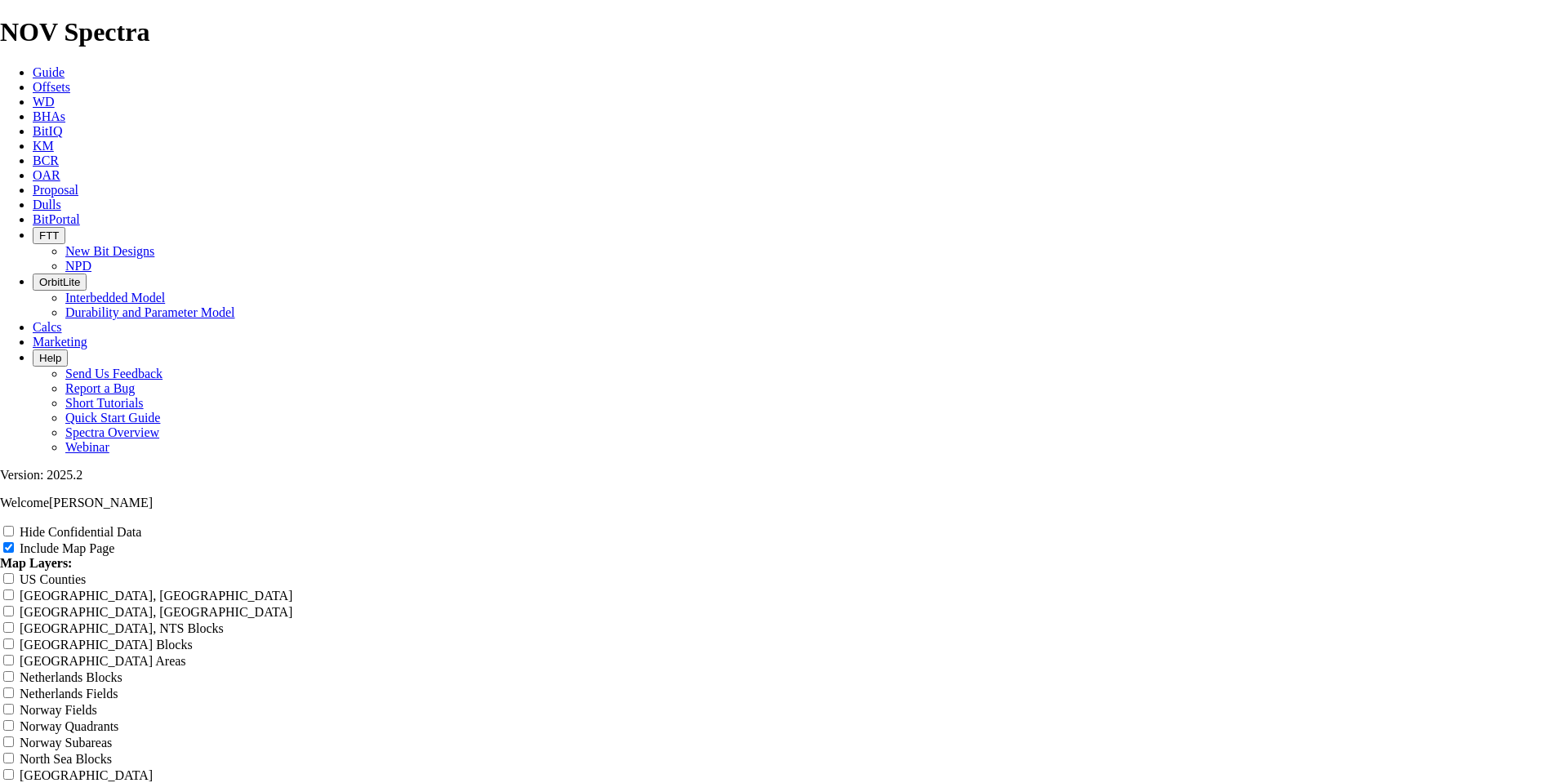
type input "[PERSON_NAME] 8-3/4""
type input "[PERSON_NAME] 8-3/4" X"
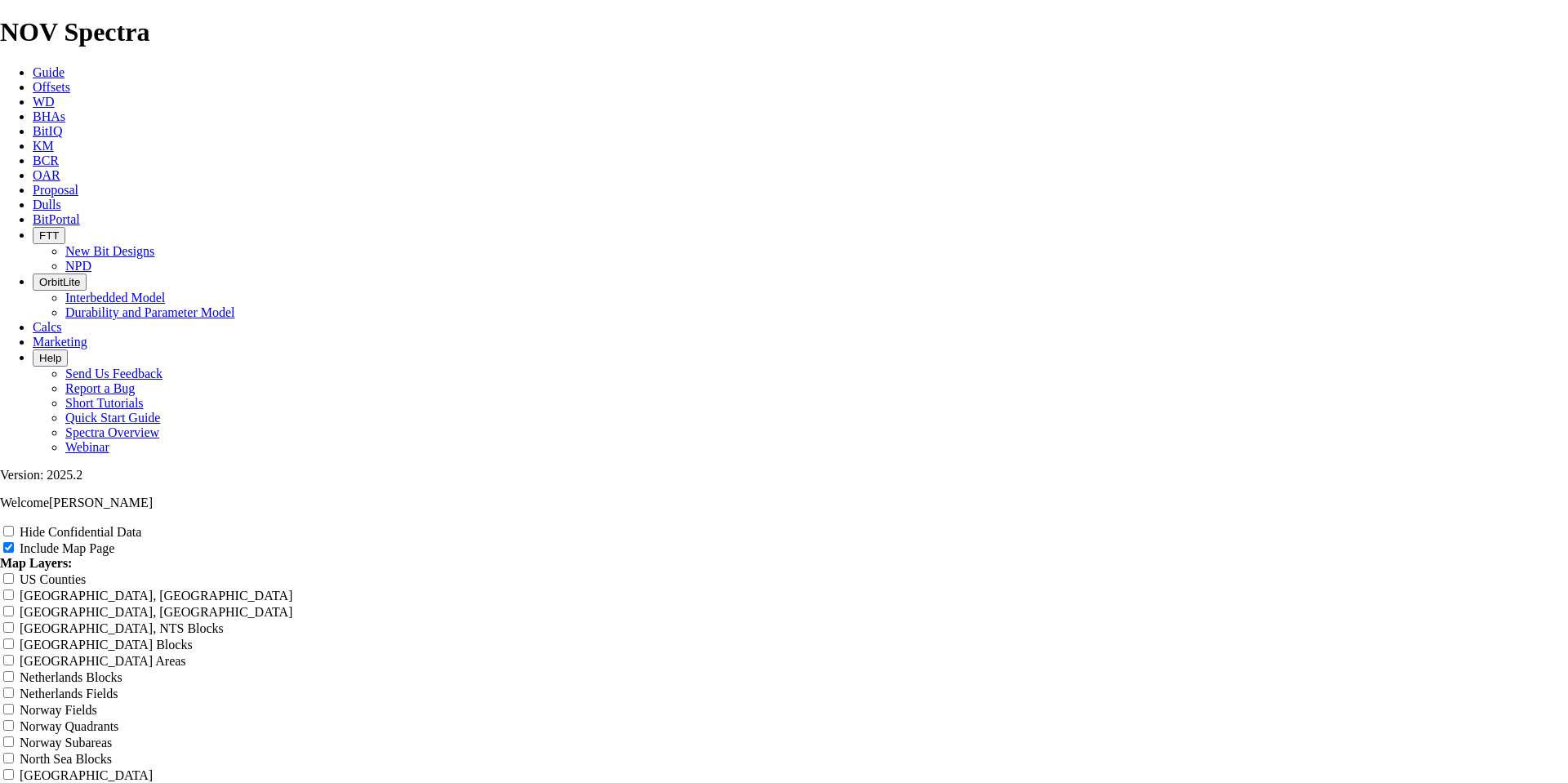
type input "[PERSON_NAME] 8-3/4" X"
type input "[PERSON_NAME] 8-3/4" X2"
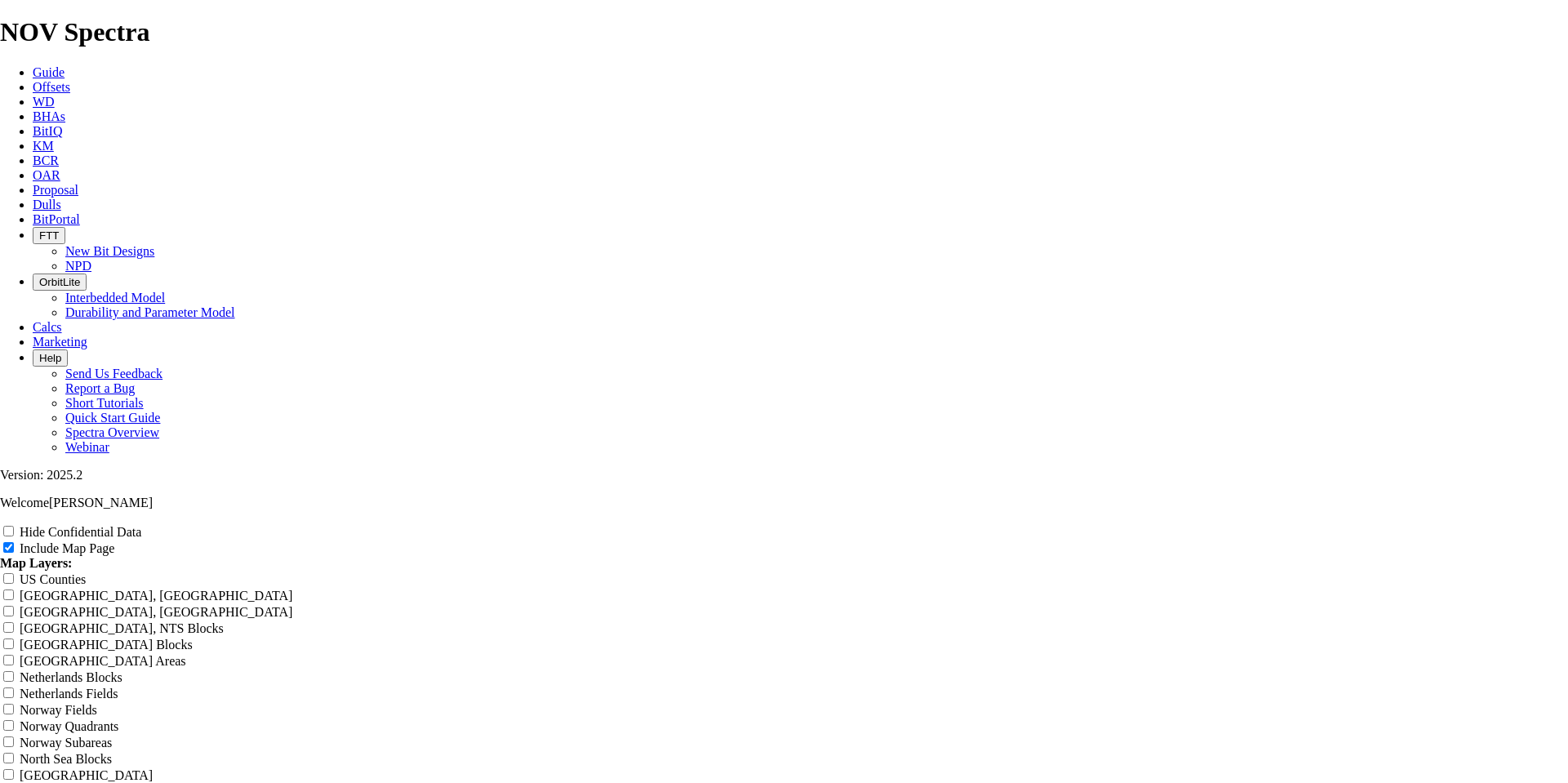
type input "[PERSON_NAME] 8-3/4" X2"
type input "[PERSON_NAME] 8-3/4" X23"
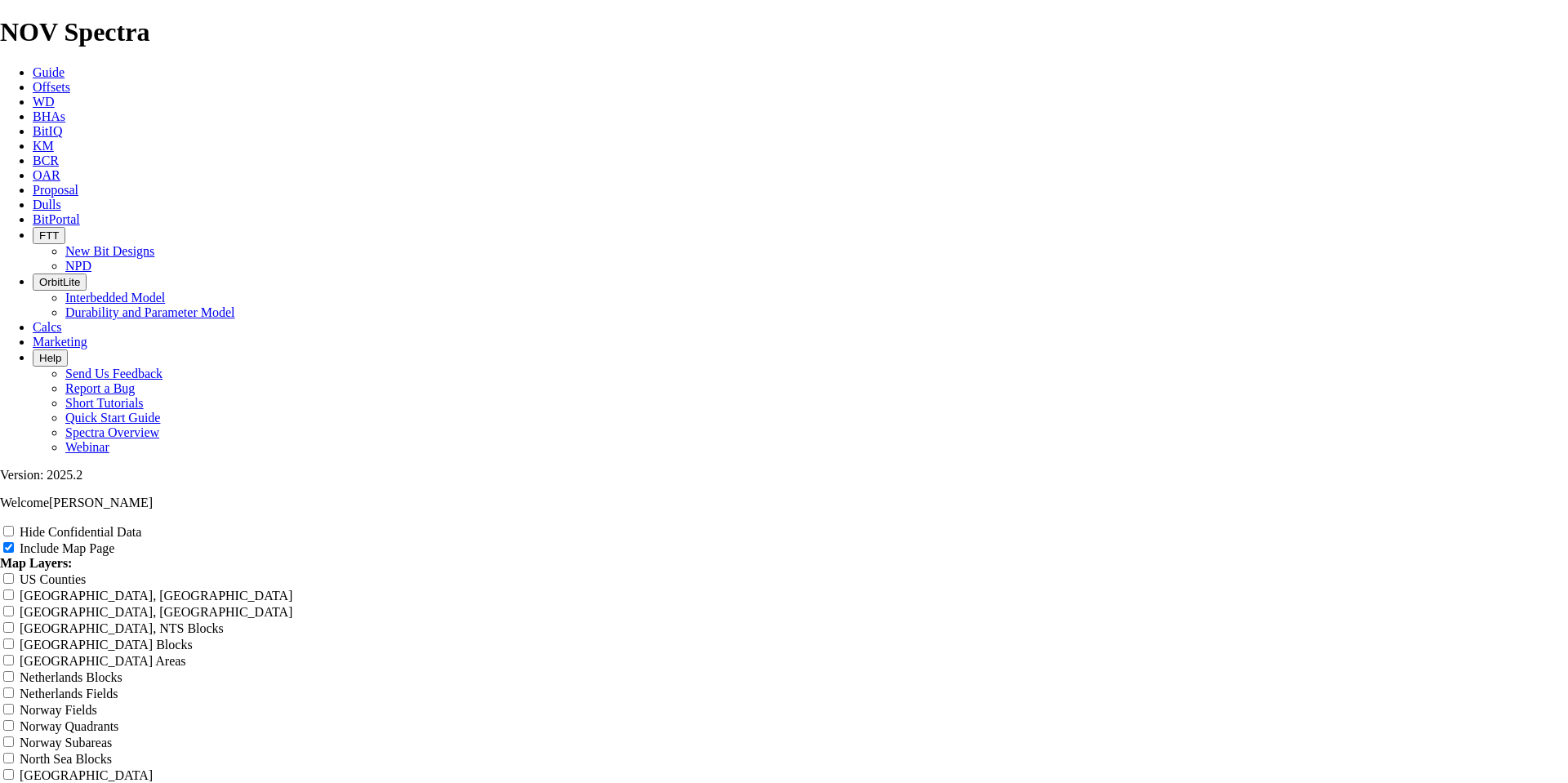
type input "[PERSON_NAME] 8-3/4" X23"
type input "[PERSON_NAME] 8-3/4" X23 P"
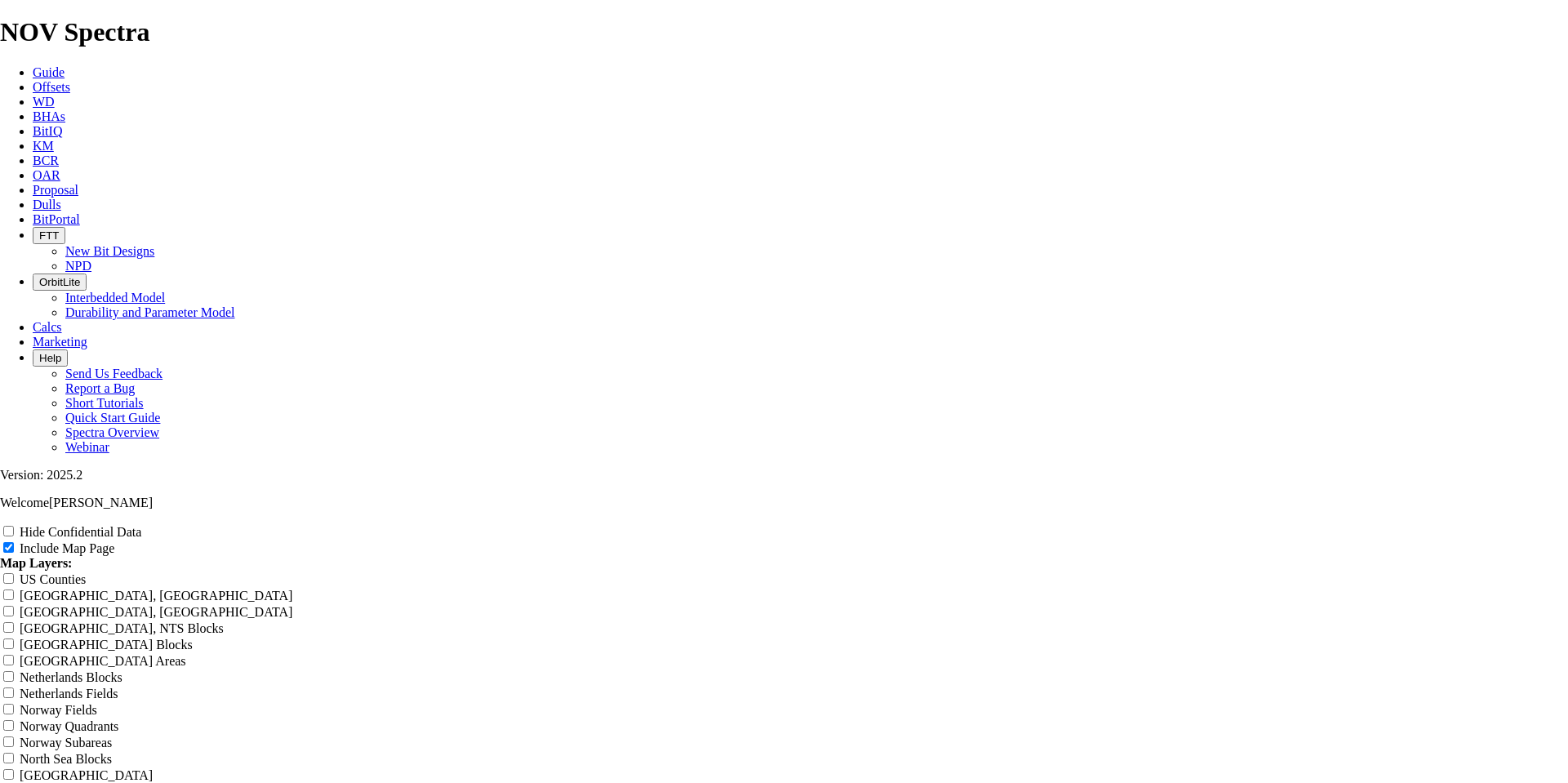
type input "[PERSON_NAME] 8-3/4" X23 P"
type input "[PERSON_NAME] 8-3/4" X23 Pe"
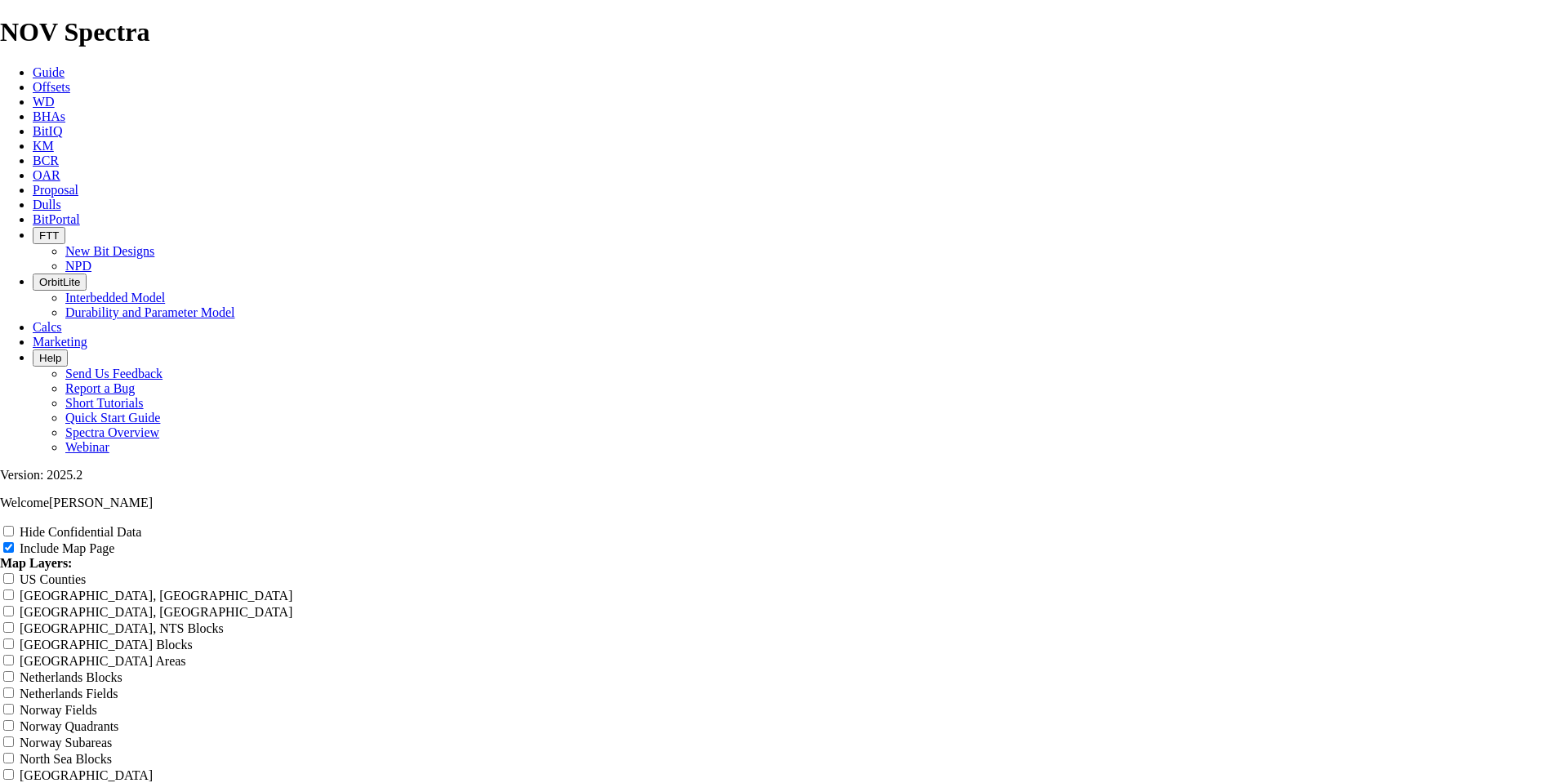
type input "[PERSON_NAME] 8-3/4" X23 Pe"
type input "[PERSON_NAME] 8-3/4" X23 Per"
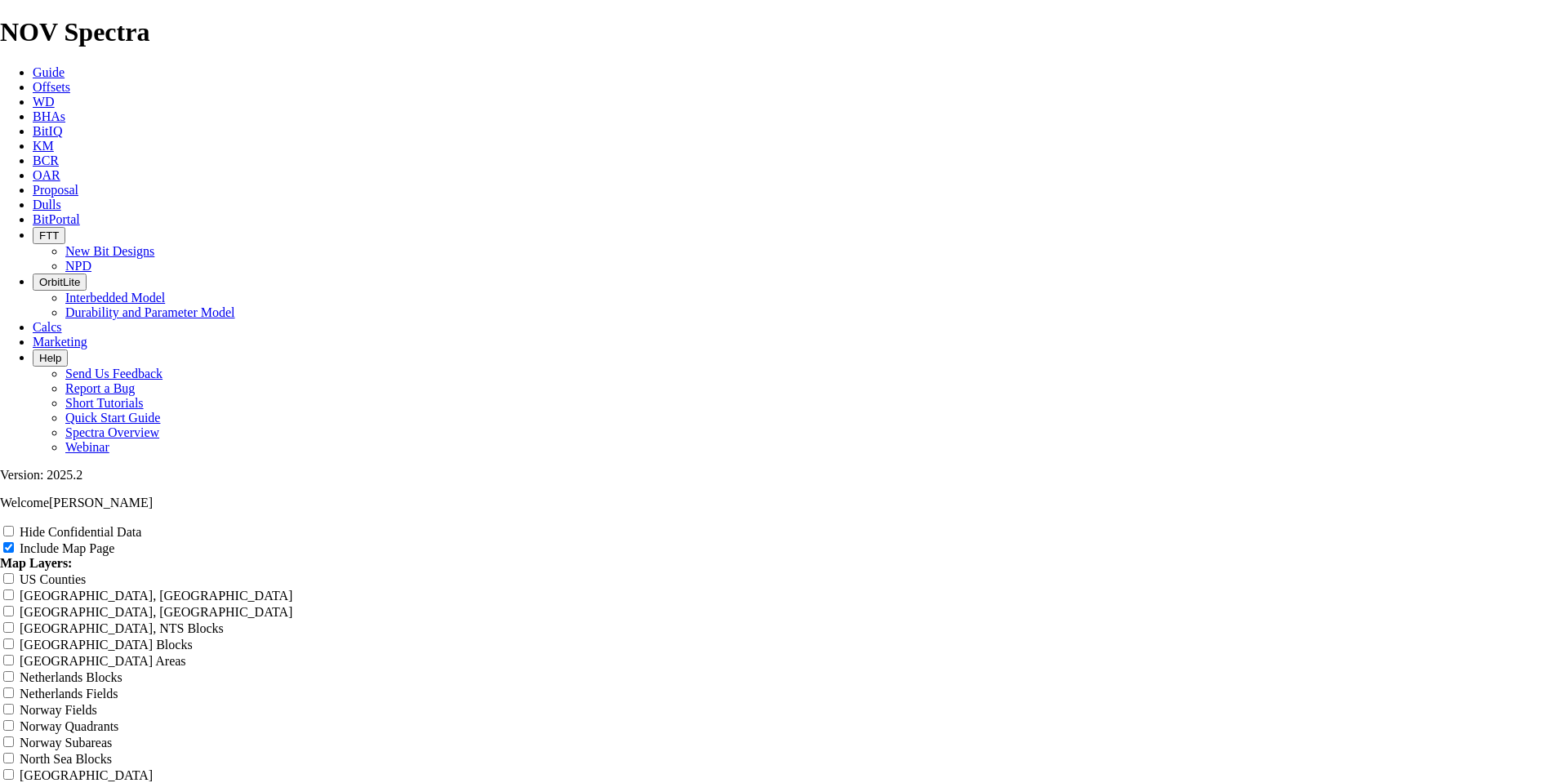
type input "[PERSON_NAME] 8-3/4" X23 Per"
type input "[PERSON_NAME] 8-3/4" X23 Perf"
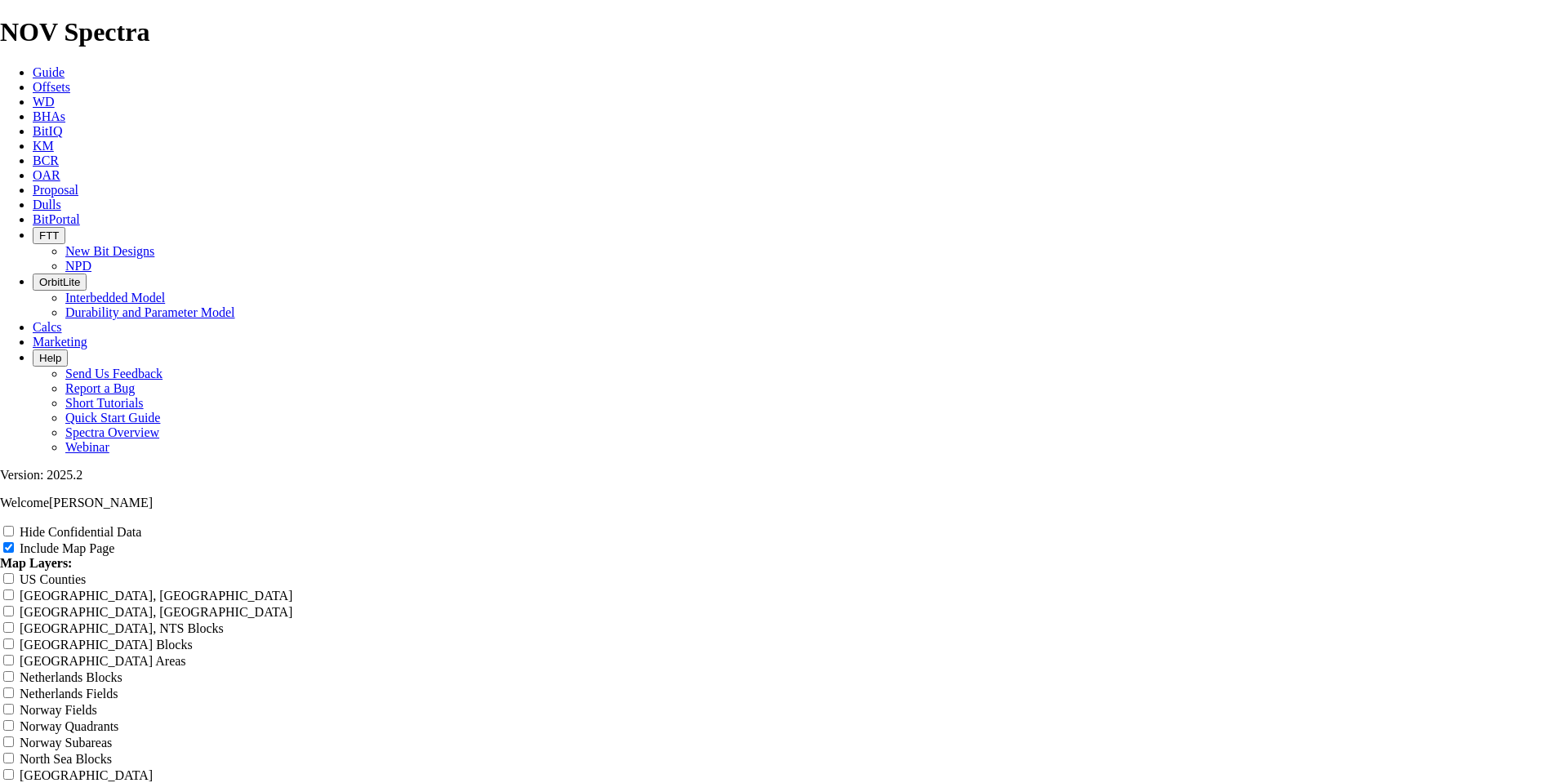
type input "[PERSON_NAME] 8-3/4" X23 Perf"
type input "[PERSON_NAME] 8-3/4" X23 Perfo"
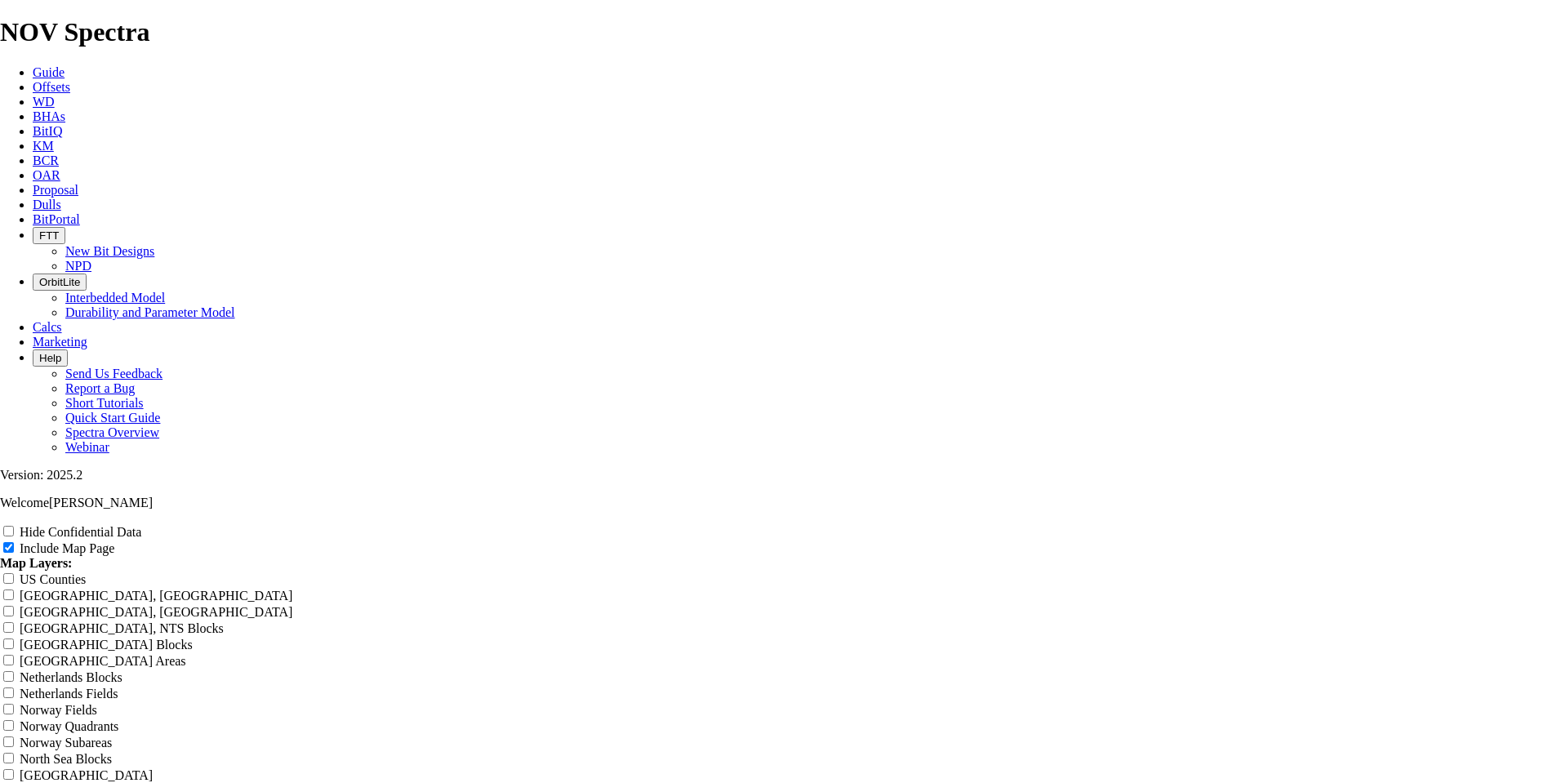
type input "[PERSON_NAME] 8-3/4" X23 Perfo"
type input "[PERSON_NAME] 8-3/4" X23 Perfor"
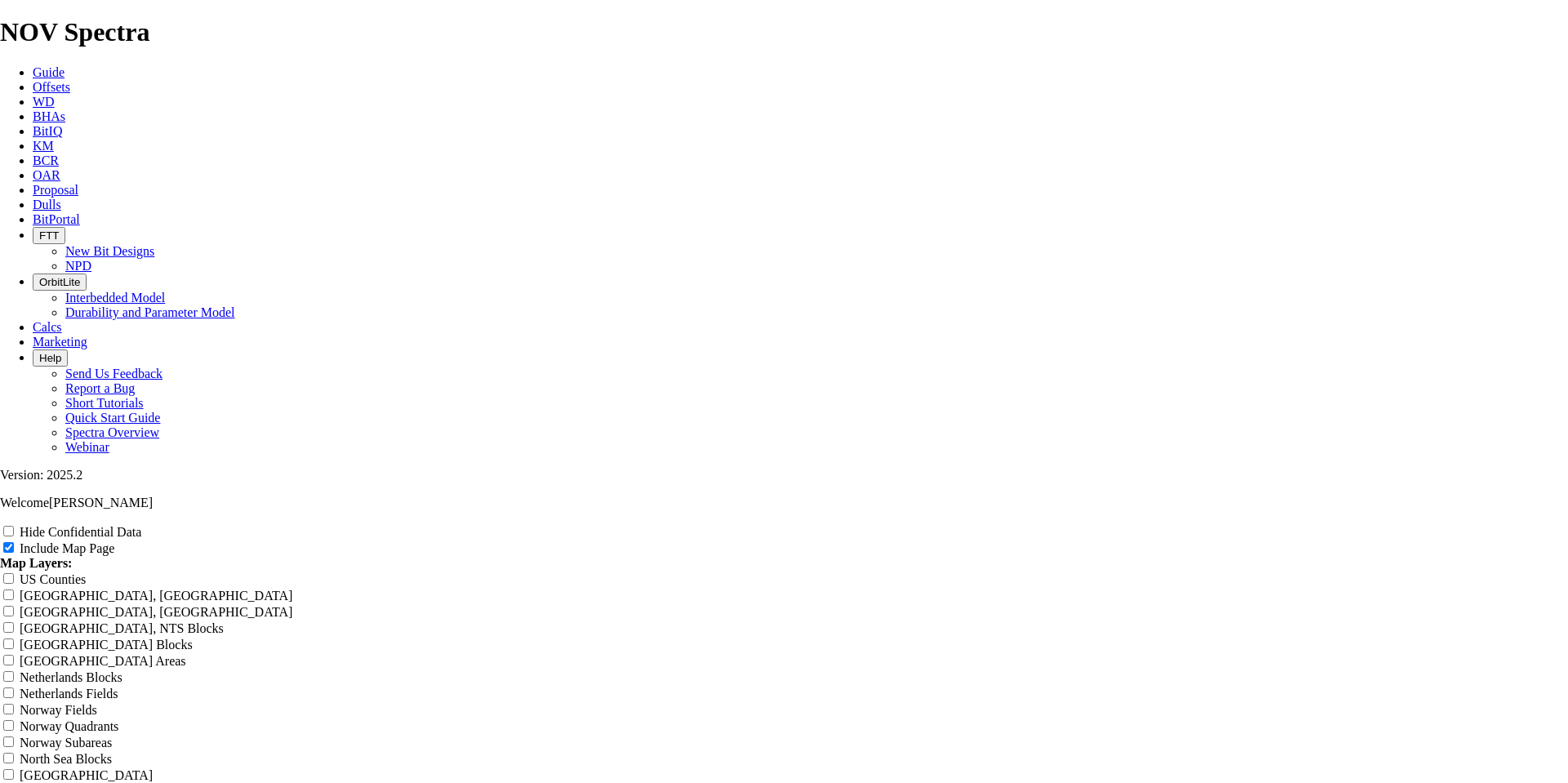
type input "[PERSON_NAME] 8-3/4" X23 Perfor"
type input "[PERSON_NAME] 8-3/4" X23 Perform"
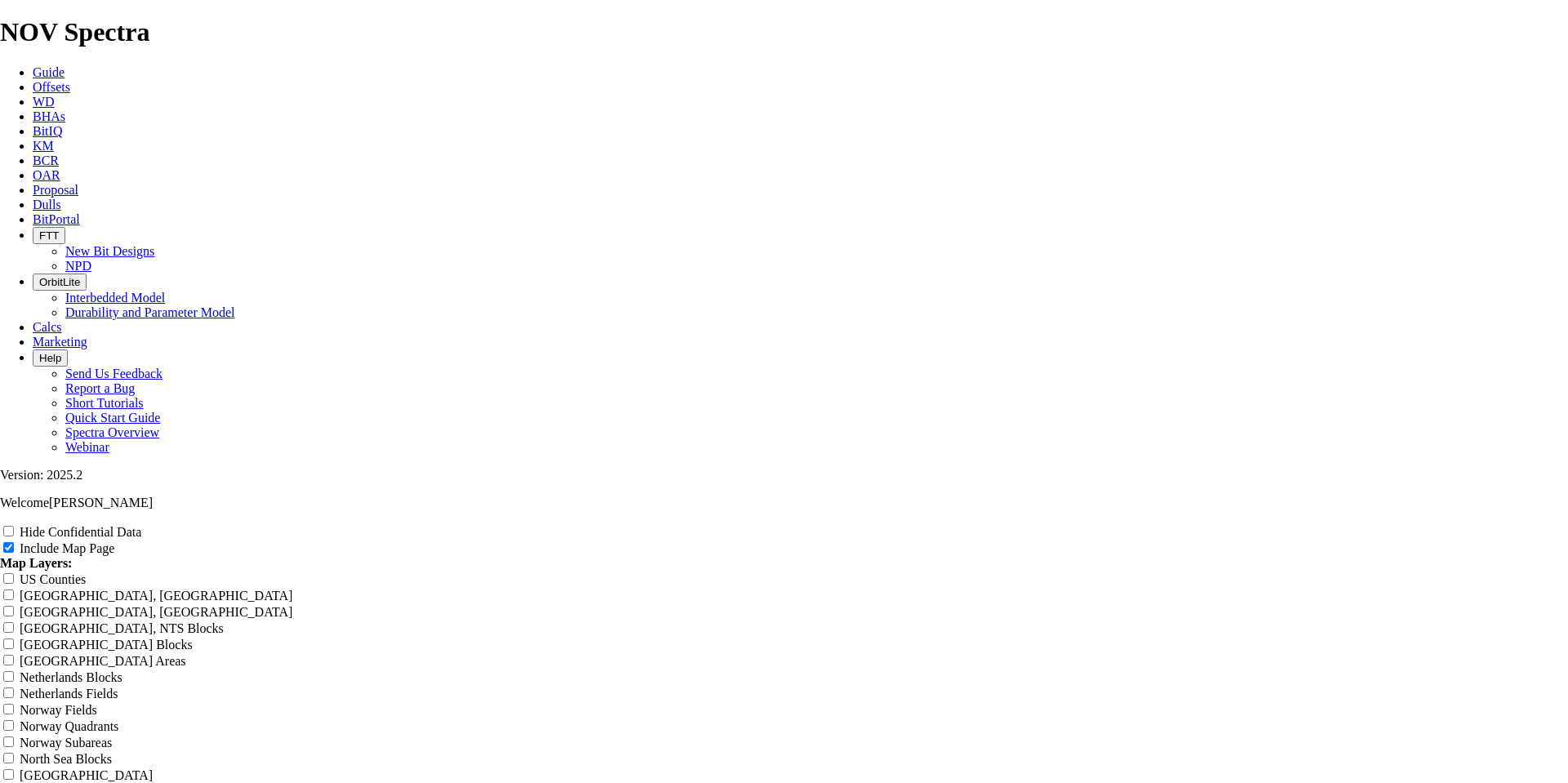
type input "[PERSON_NAME] 8-3/4" X23 Perform"
type input "[PERSON_NAME] 8-3/4" X23 Performa"
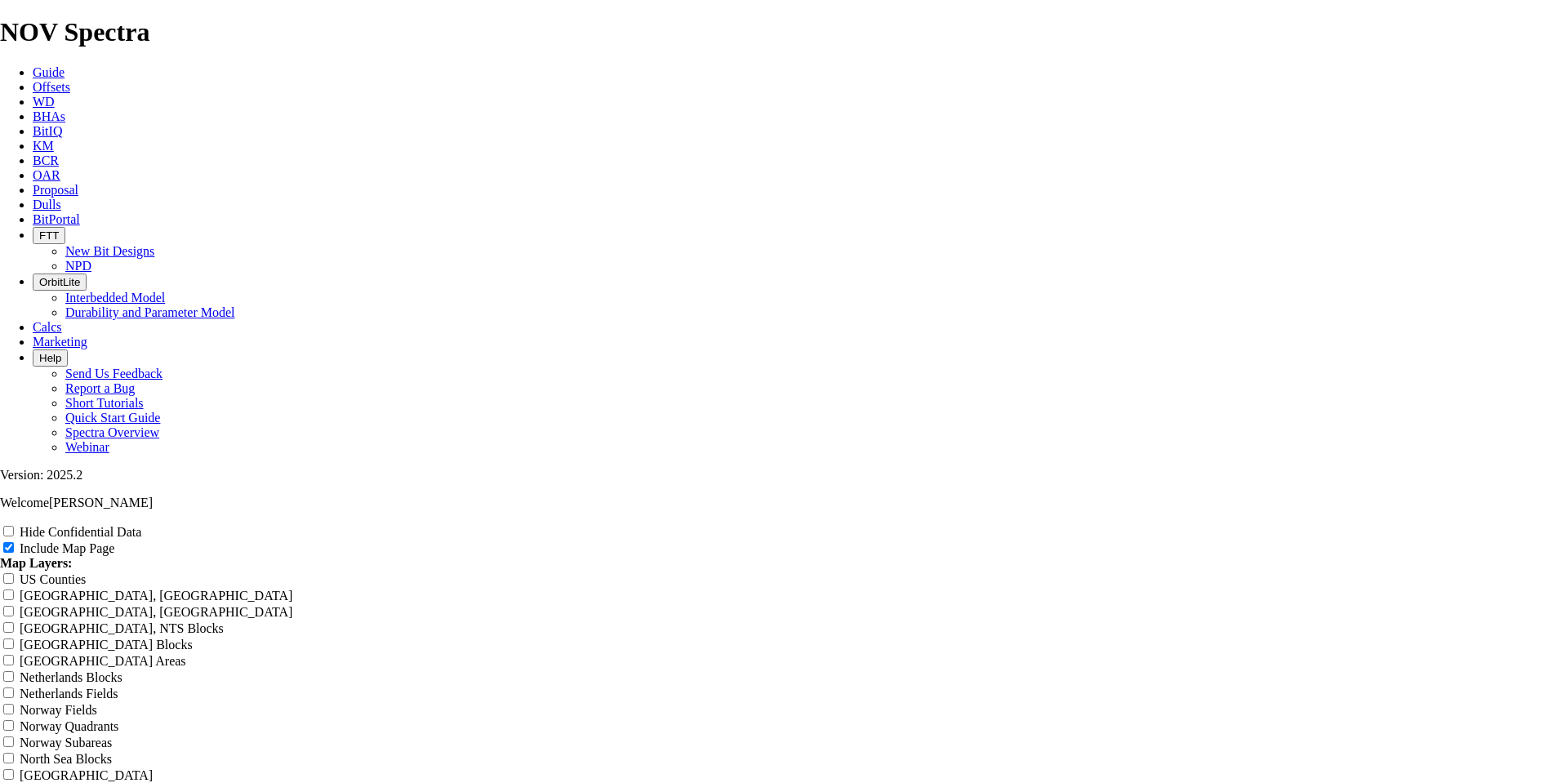
type input "[PERSON_NAME] 8-3/4" X23 Performa"
type input "[PERSON_NAME] 8-3/4" X23 Performan"
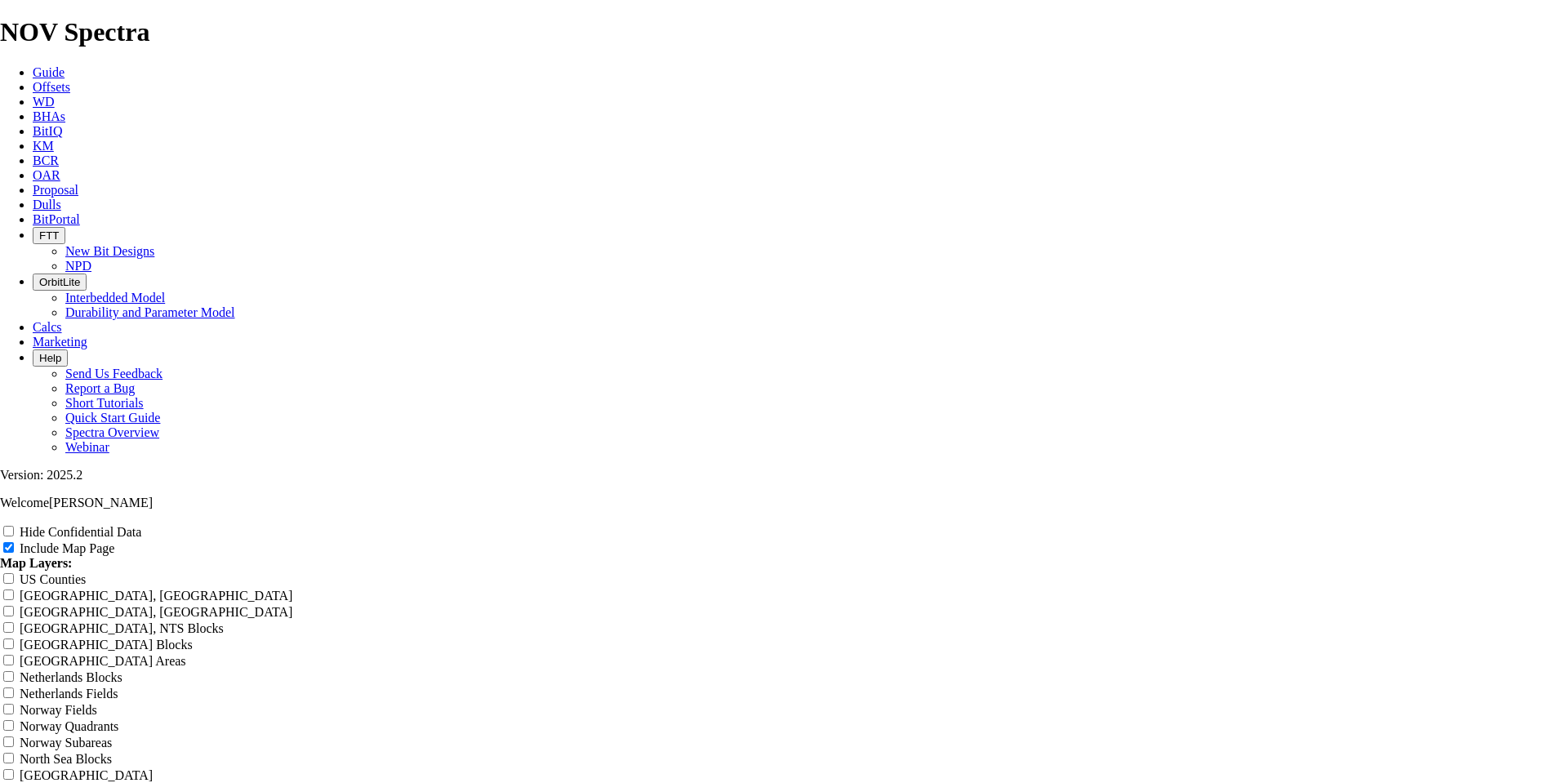
type input "[PERSON_NAME] 8-3/4" X23 Performan"
type input "[PERSON_NAME] 8-3/4" X23 Performanc"
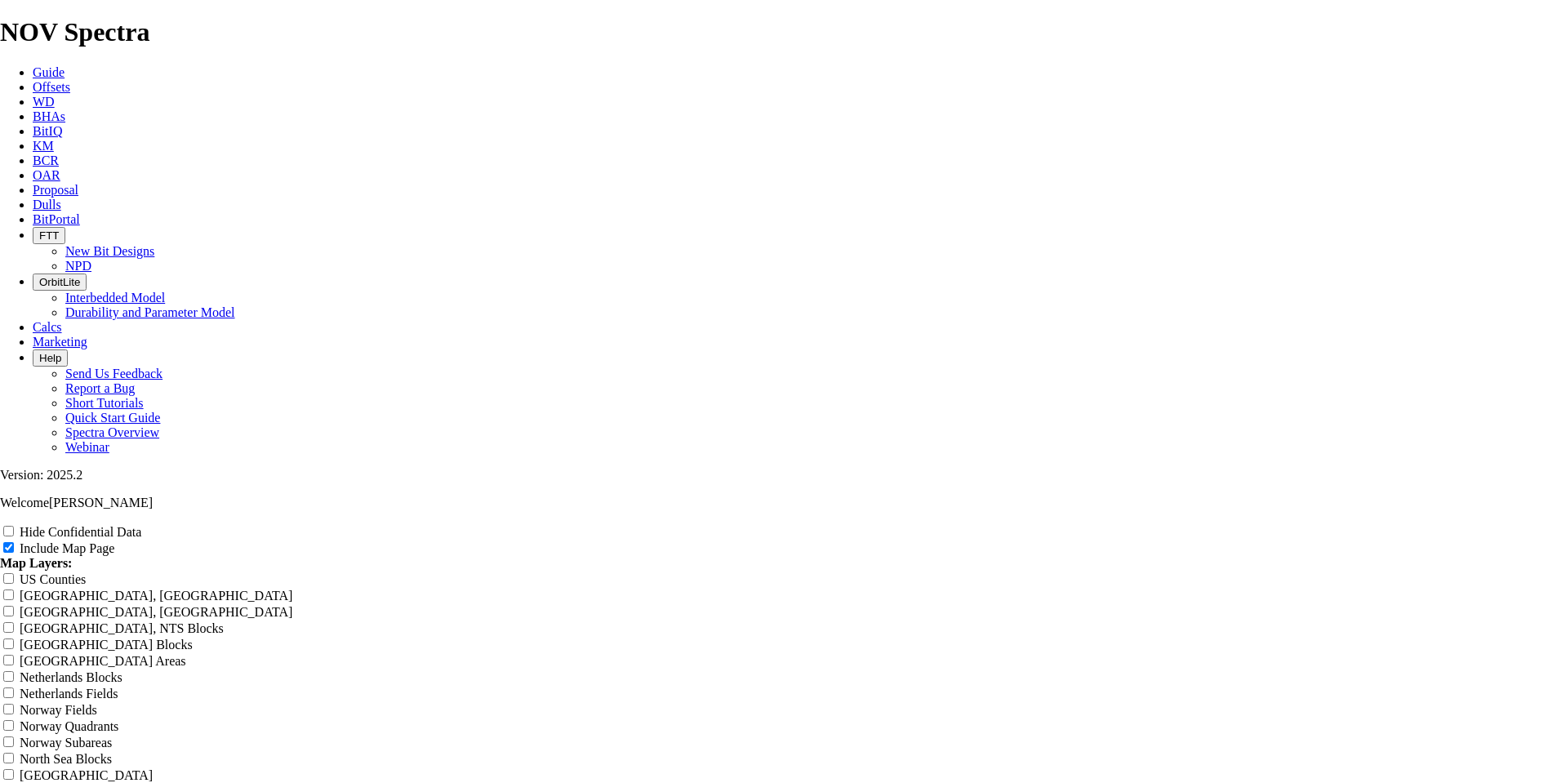
type input "[PERSON_NAME] 8-3/4" X23 Performanc"
type input "[PERSON_NAME] 8-3/4" X23 Performance"
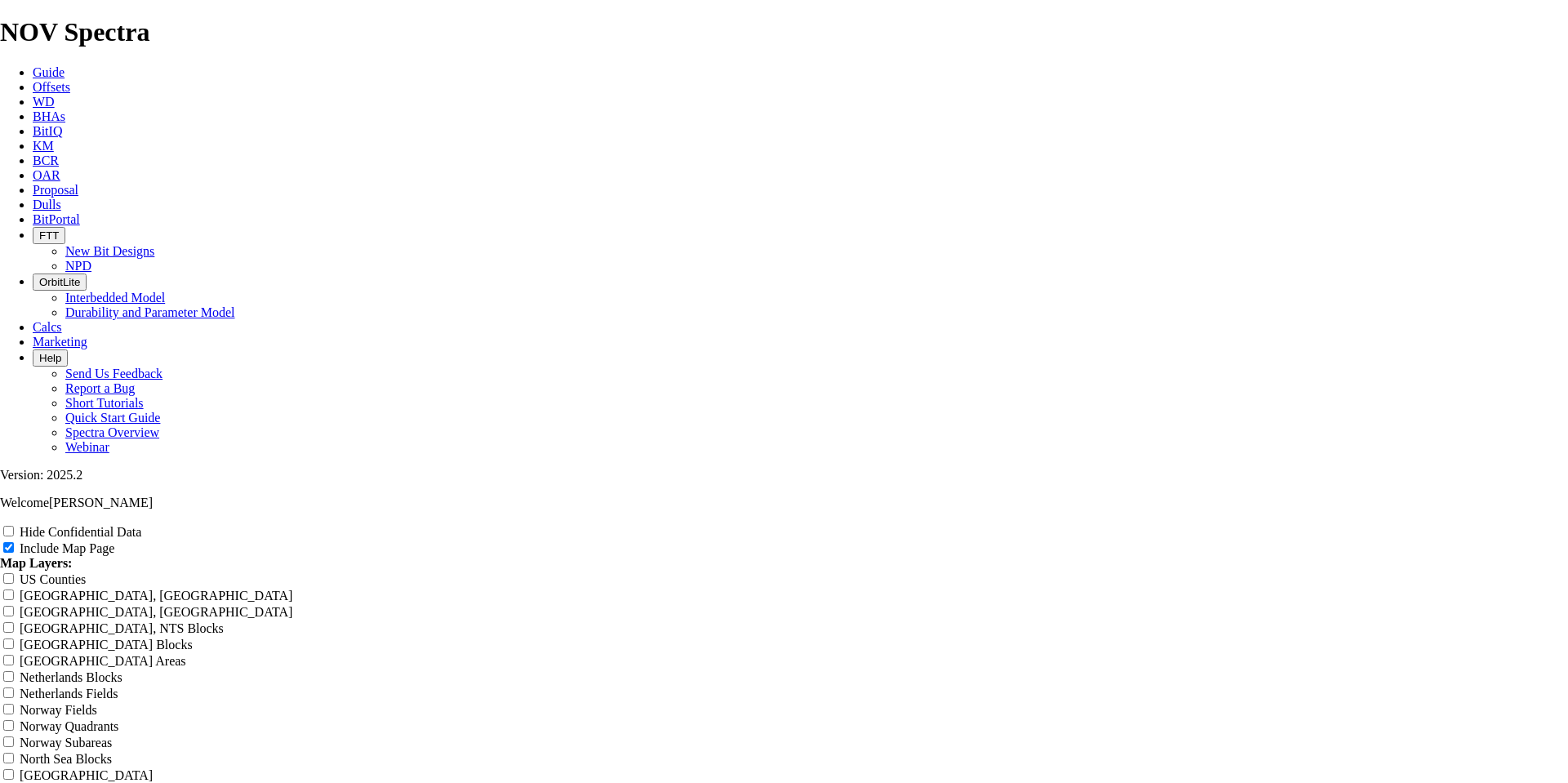
type input "[PERSON_NAME] 8-3/4" X23 Performance"
type input "[PERSON_NAME] 8-3/4" X23 Performance -"
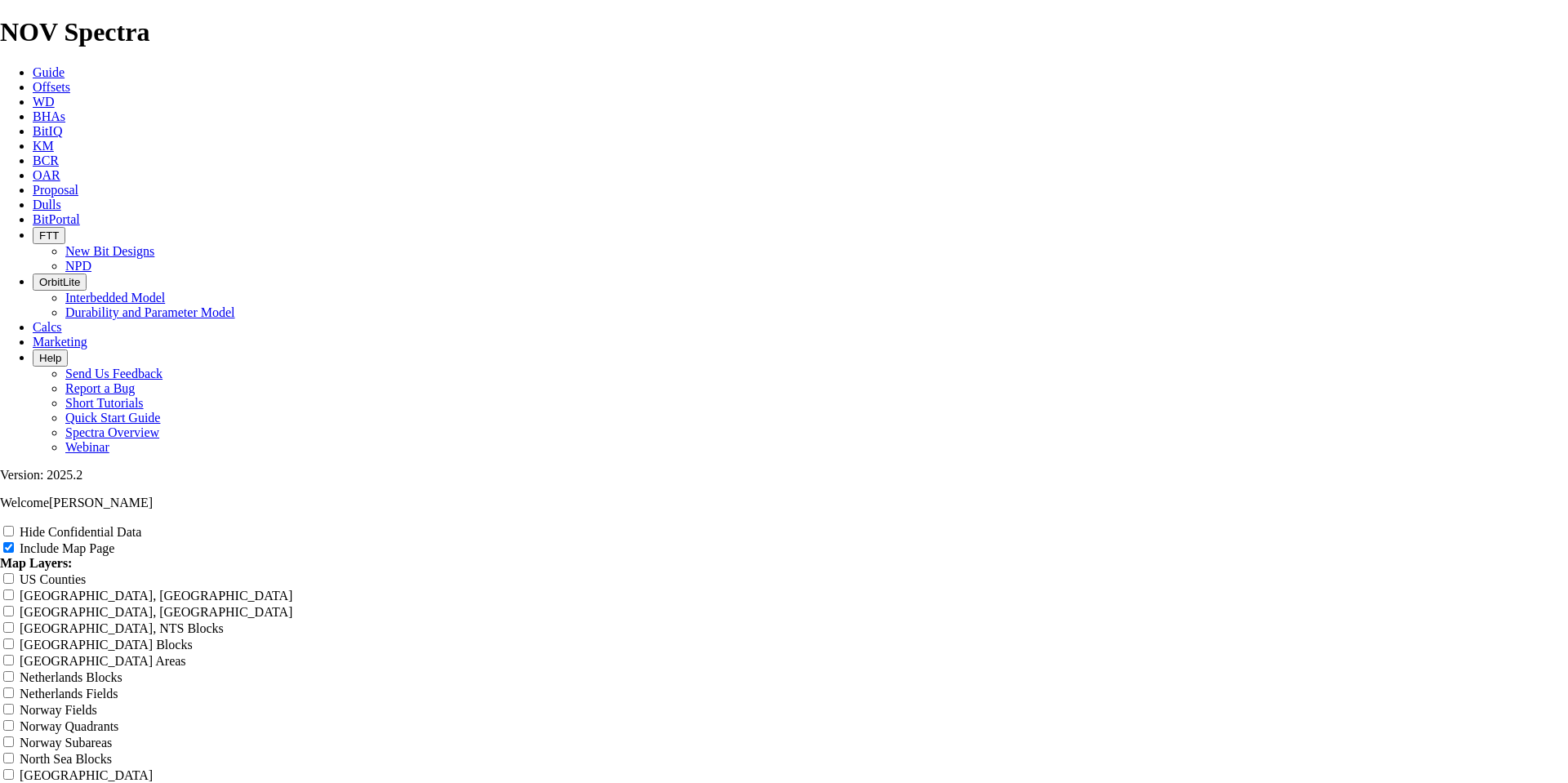
type input "[PERSON_NAME] 8-3/4" X23 Performance -"
type input "[PERSON_NAME] 8-3/4" X23 Performance - H"
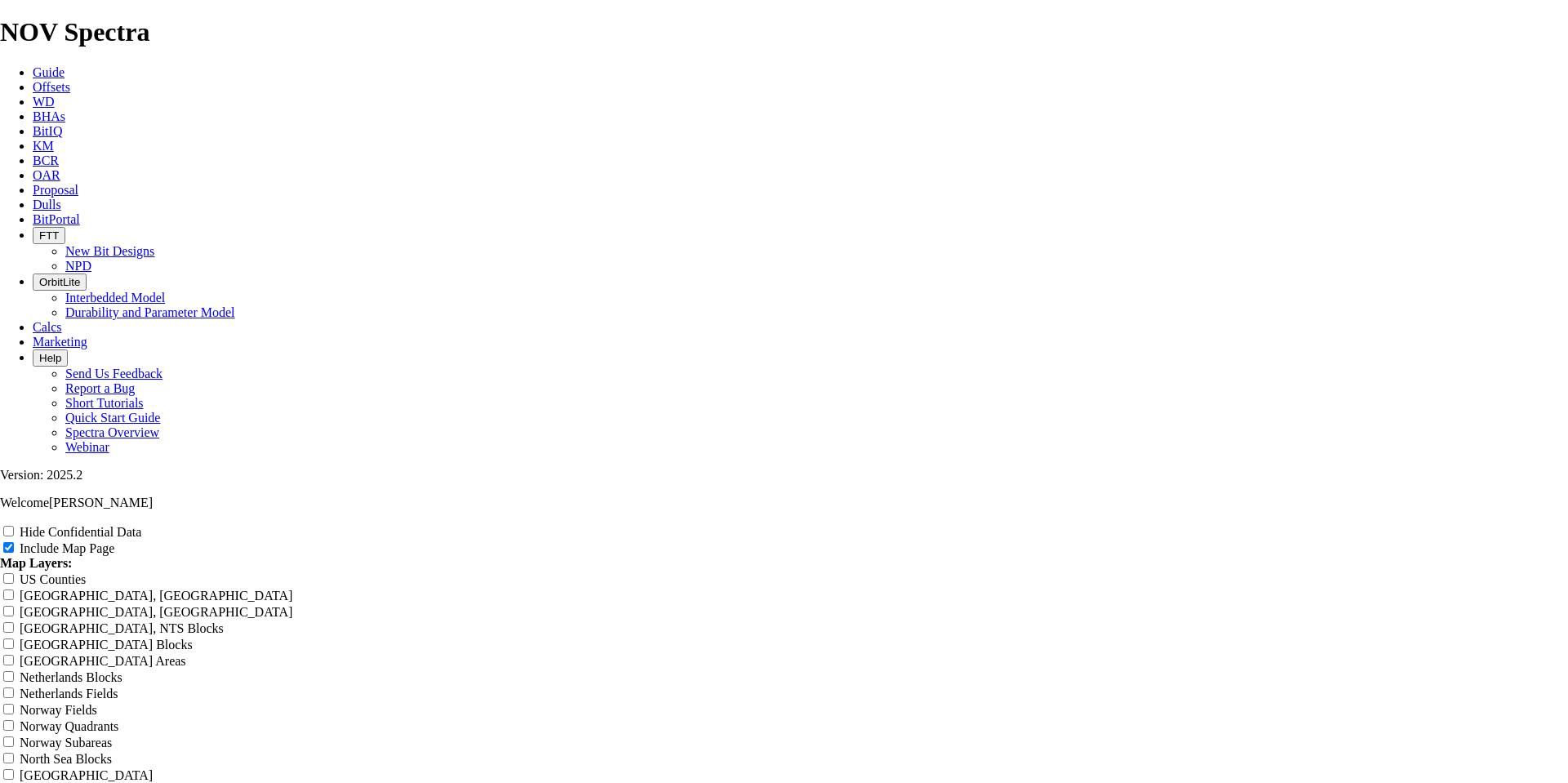
type input "[PERSON_NAME] 8-3/4" X23 Performance - H"
type input "[PERSON_NAME] 8-3/4" X23 Performance - Hi"
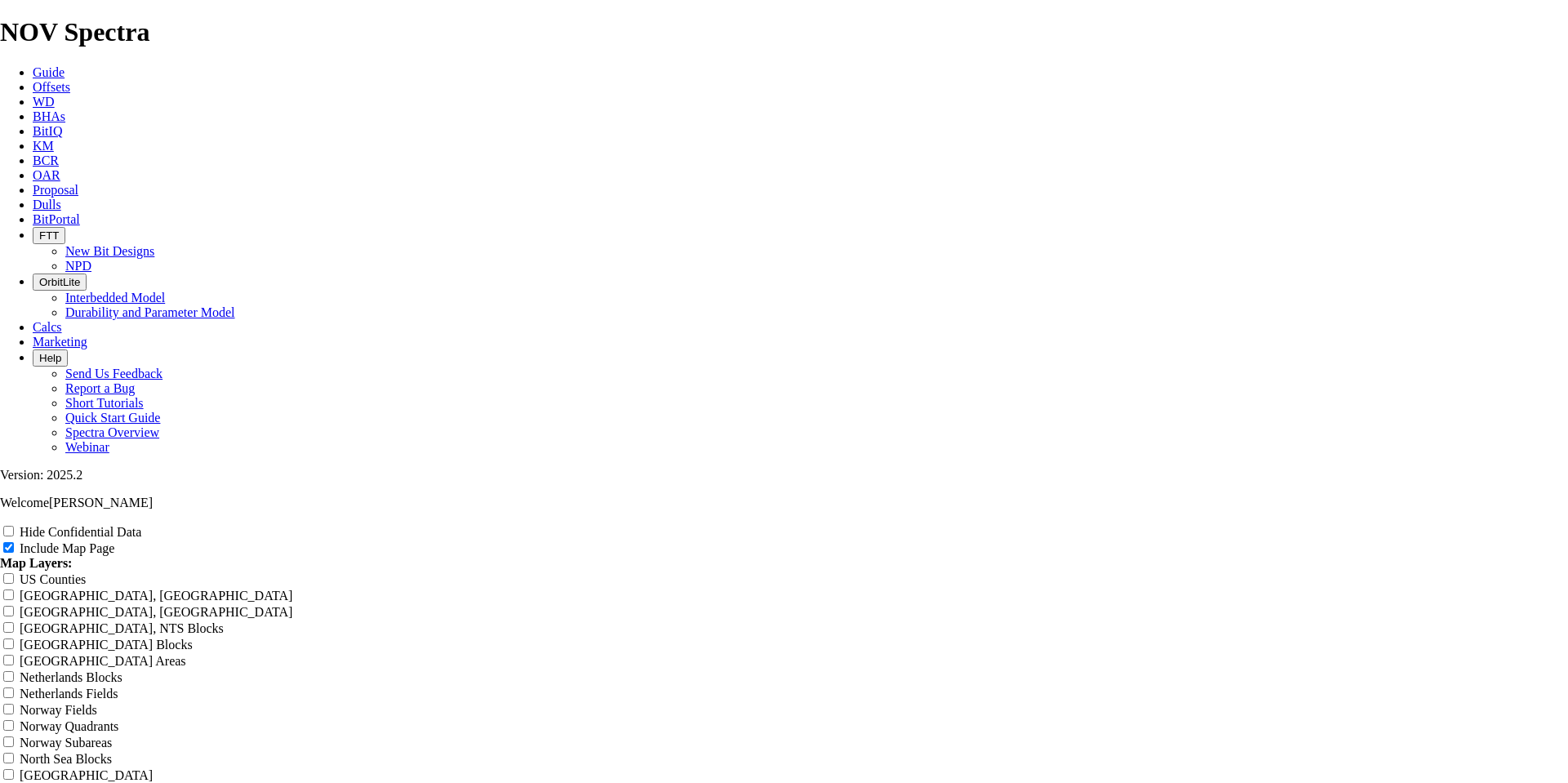
type input "[PERSON_NAME] 8-3/4" X23 Performance - Hi"
type input "[PERSON_NAME] 8-3/4" X23 Performance - Hig"
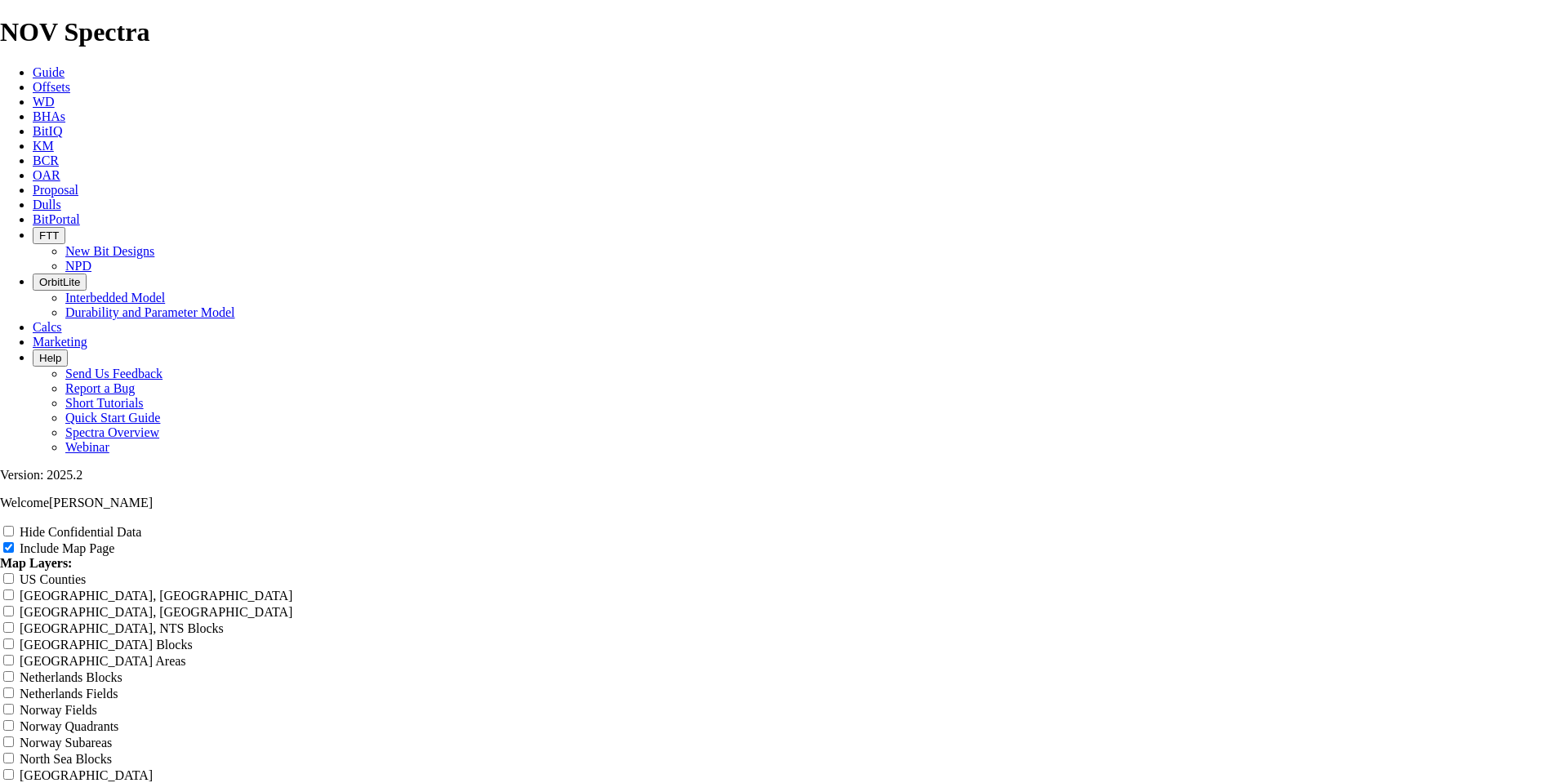
type input "[PERSON_NAME] 8-3/4" X23 Performance - Hig"
type input "[PERSON_NAME] 8-3/4" X23 Performance - High"
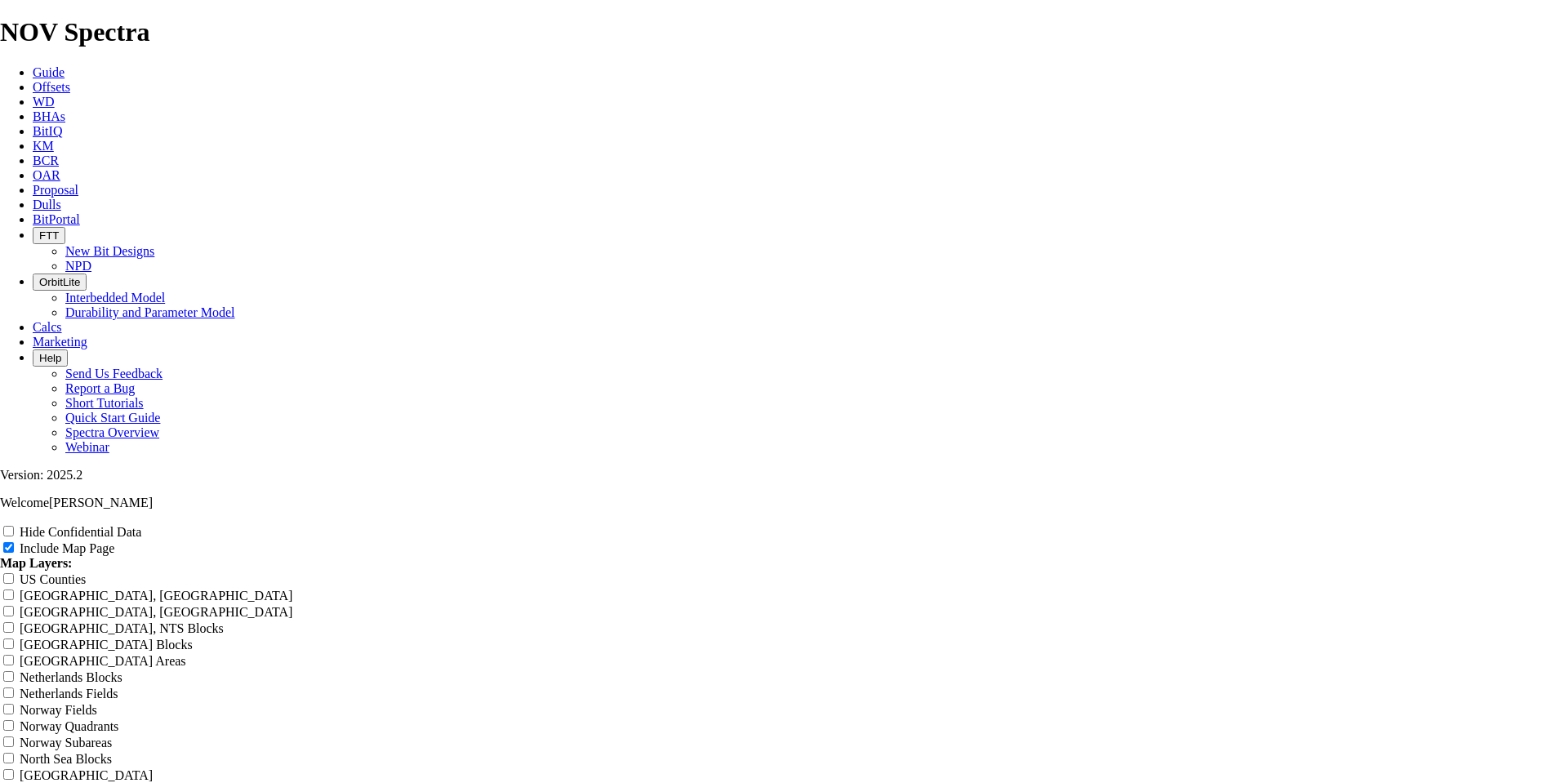
type input "[PERSON_NAME] 8-3/4" X23 Performance - High"
type input "[PERSON_NAME] 8-3/4" X23 Performance - High T"
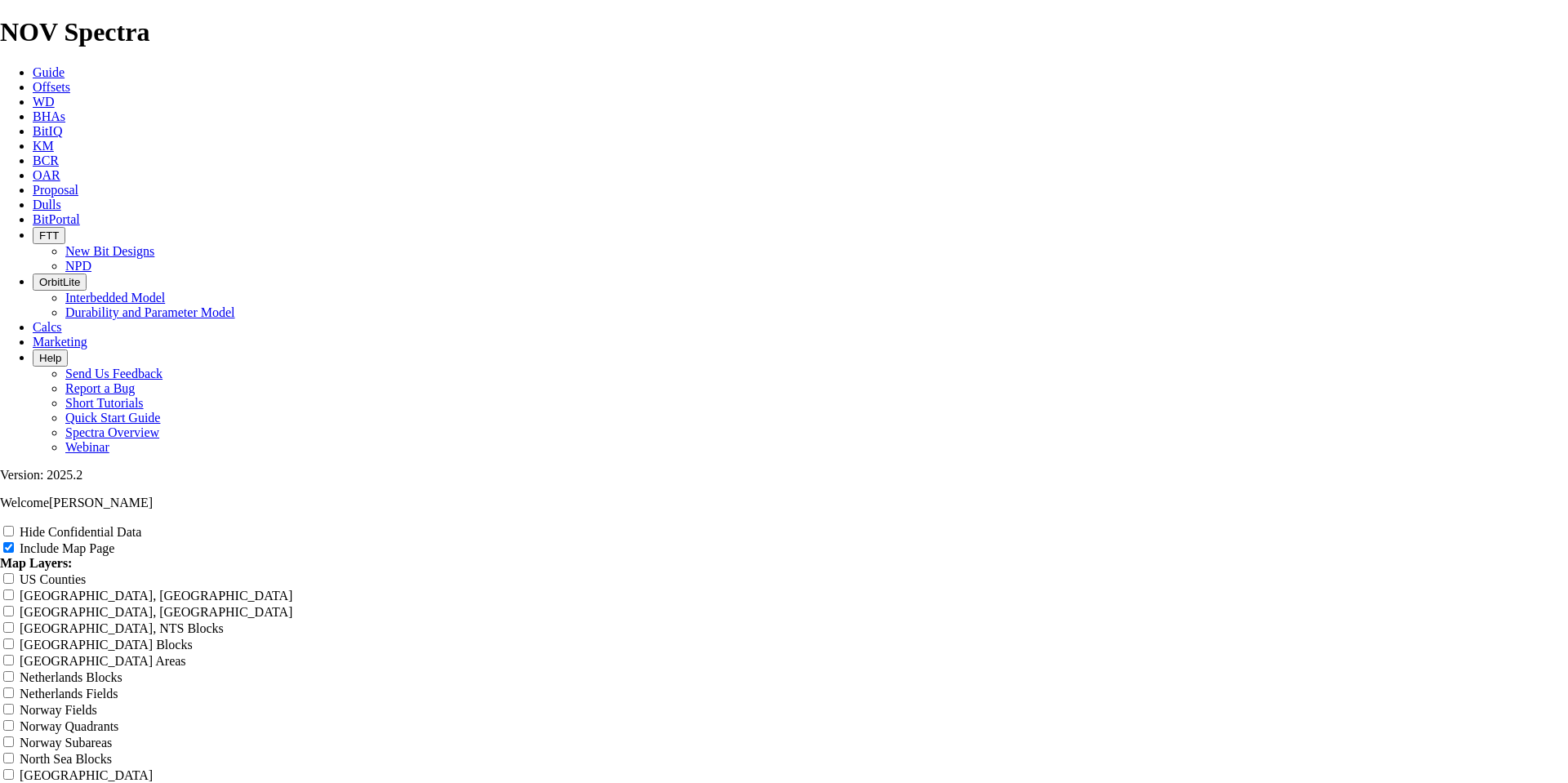
type input "[PERSON_NAME] 8-3/4" X23 Performance - High T"
type input "[PERSON_NAME] 8-3/4" X23 Performance - High Ta"
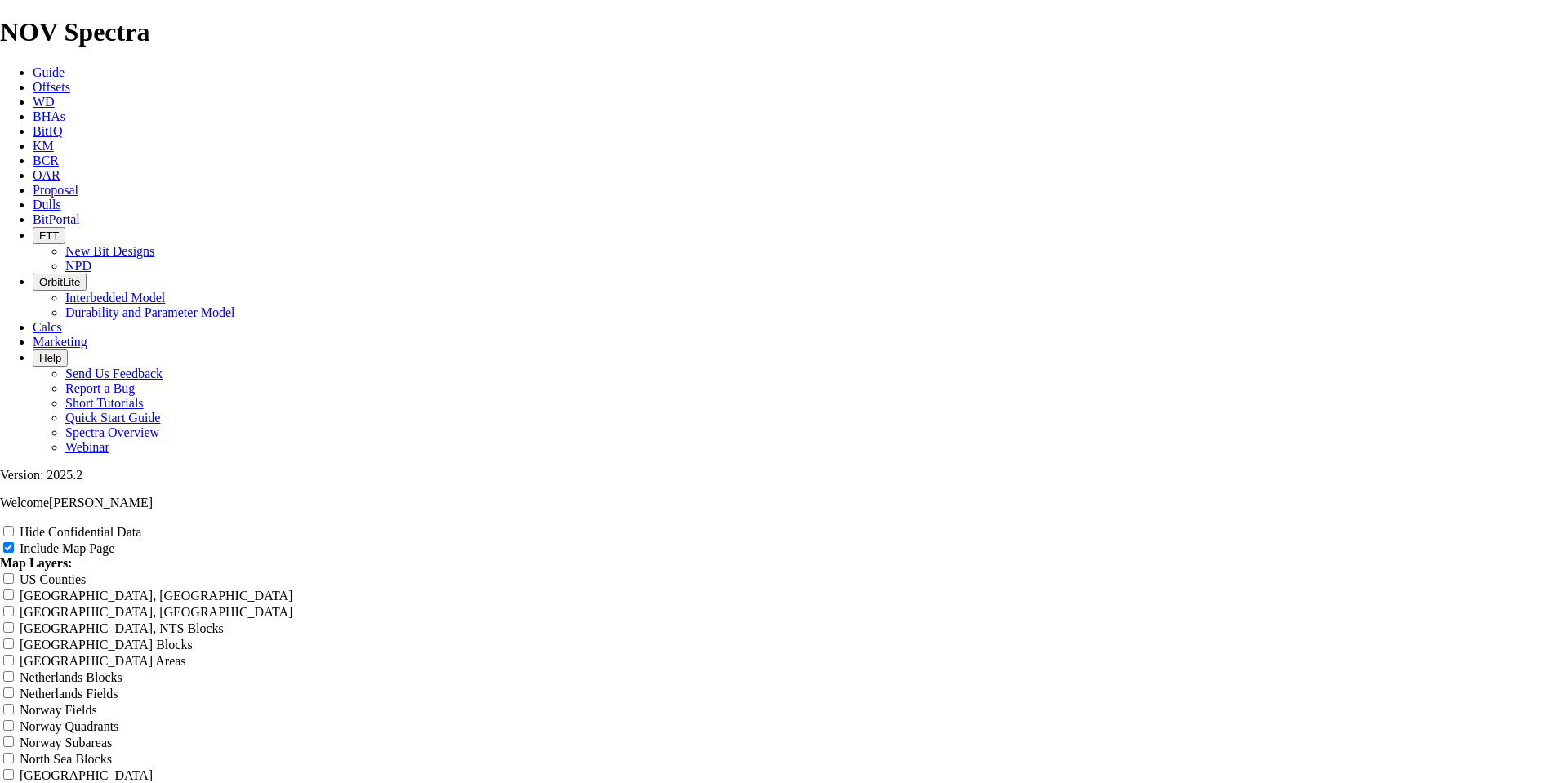
type input "[PERSON_NAME] 8-3/4" X23 Performance - High Ta"
type input "[PERSON_NAME] 8-3/4" X23 Performance - High Tan"
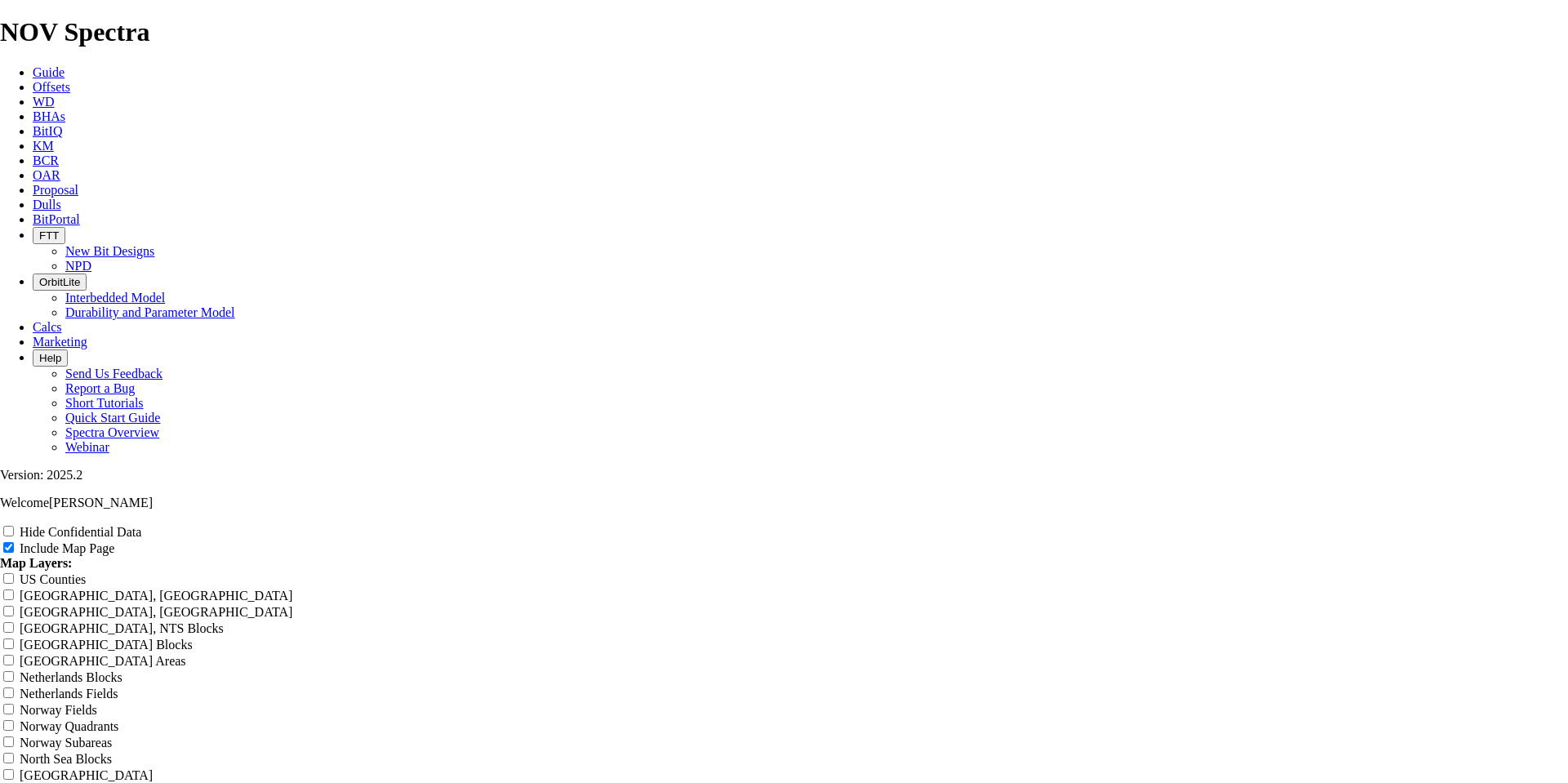
type input "[PERSON_NAME] 8-3/4" X23 Performance - High Tan"
type input "[PERSON_NAME] 8-3/4" X23 Performance - High Tang"
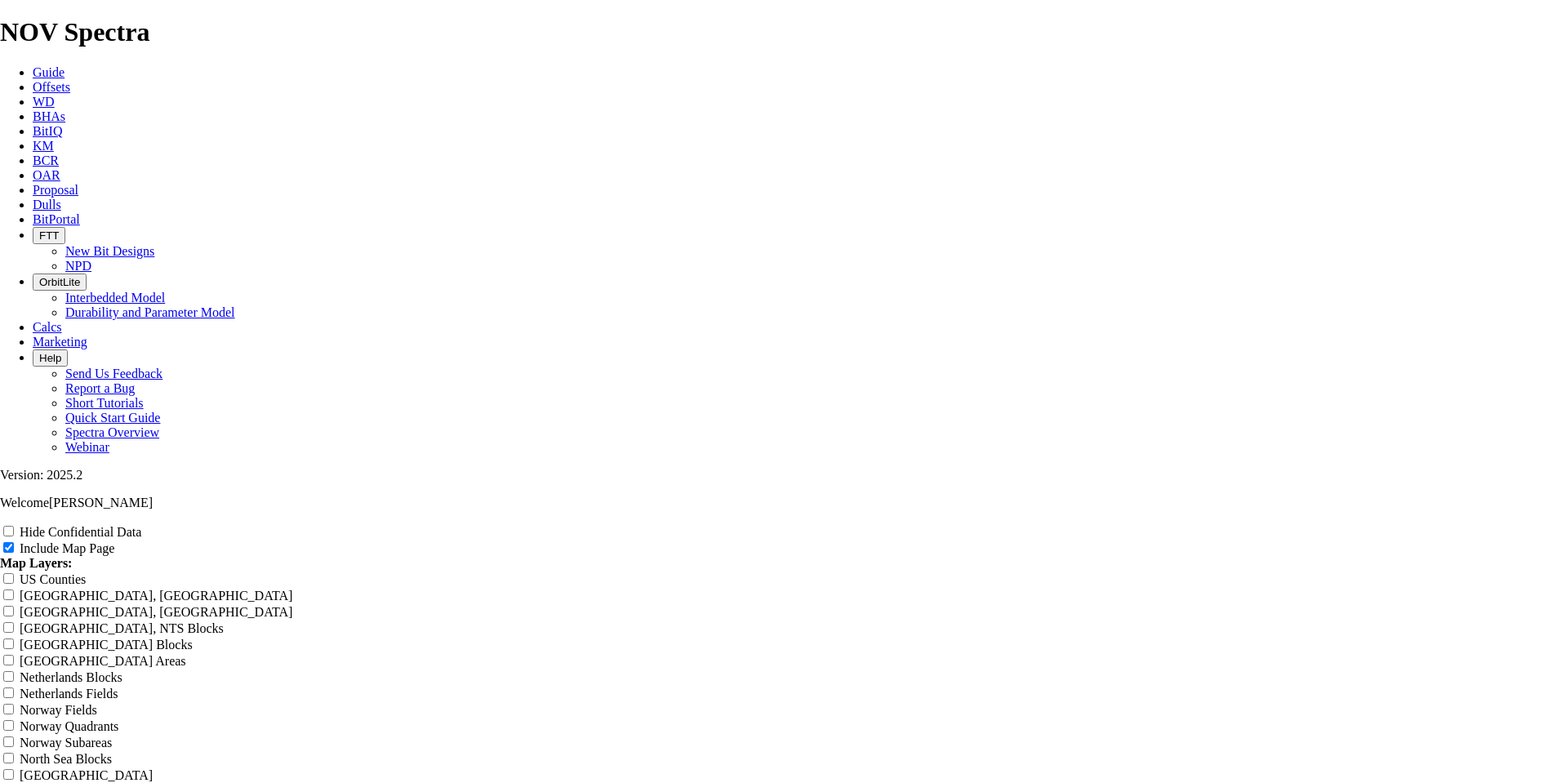
type input "[PERSON_NAME] 8-3/4" X23 Performance - High Tang"
type input "[PERSON_NAME] 8-3/4" X23 Performance - High Tange"
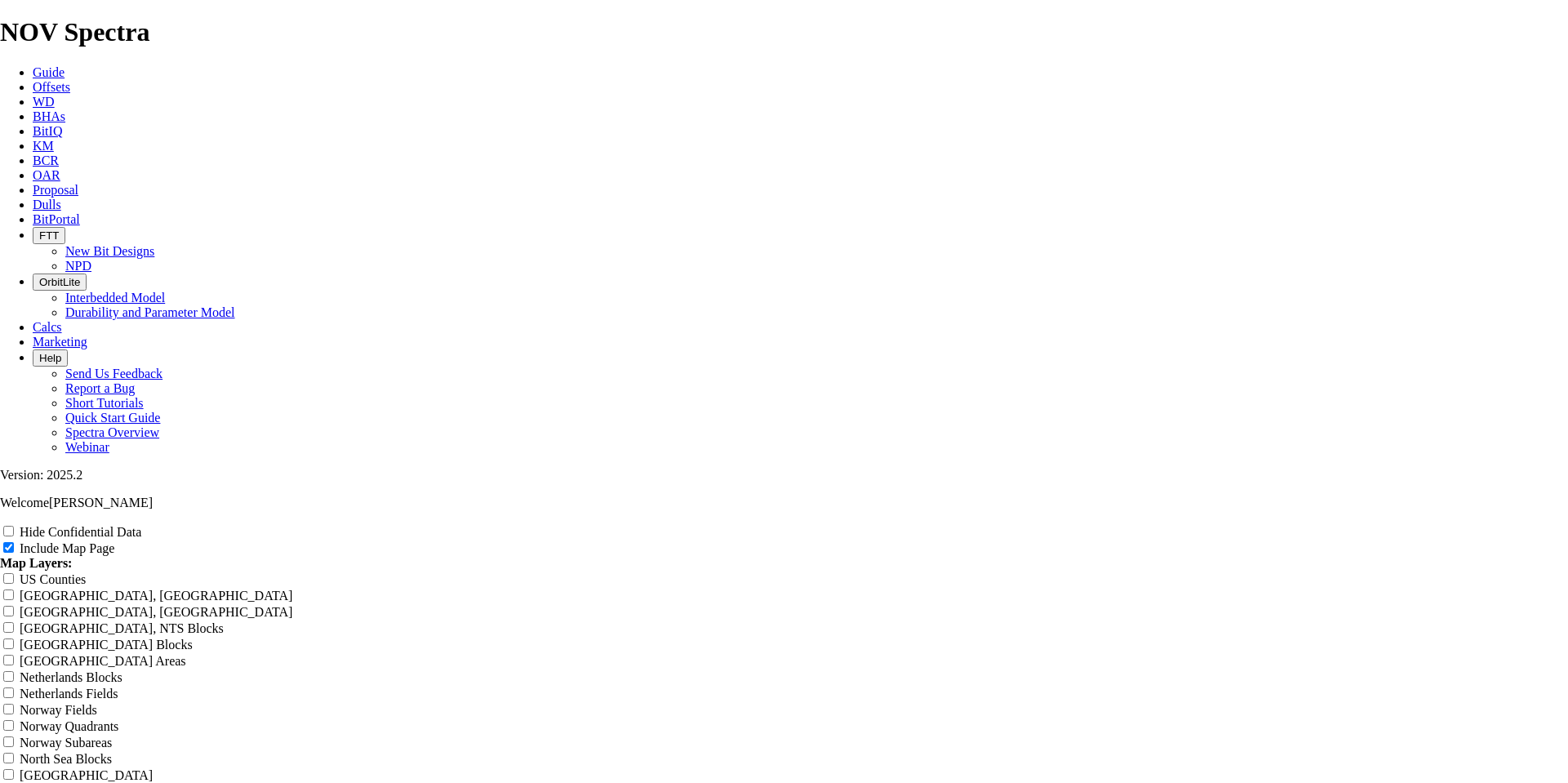
type input "[PERSON_NAME] 8-3/4" X23 Performance - High Tange"
type input "[PERSON_NAME] 8-3/4" X23 Performance - High [PERSON_NAME]"
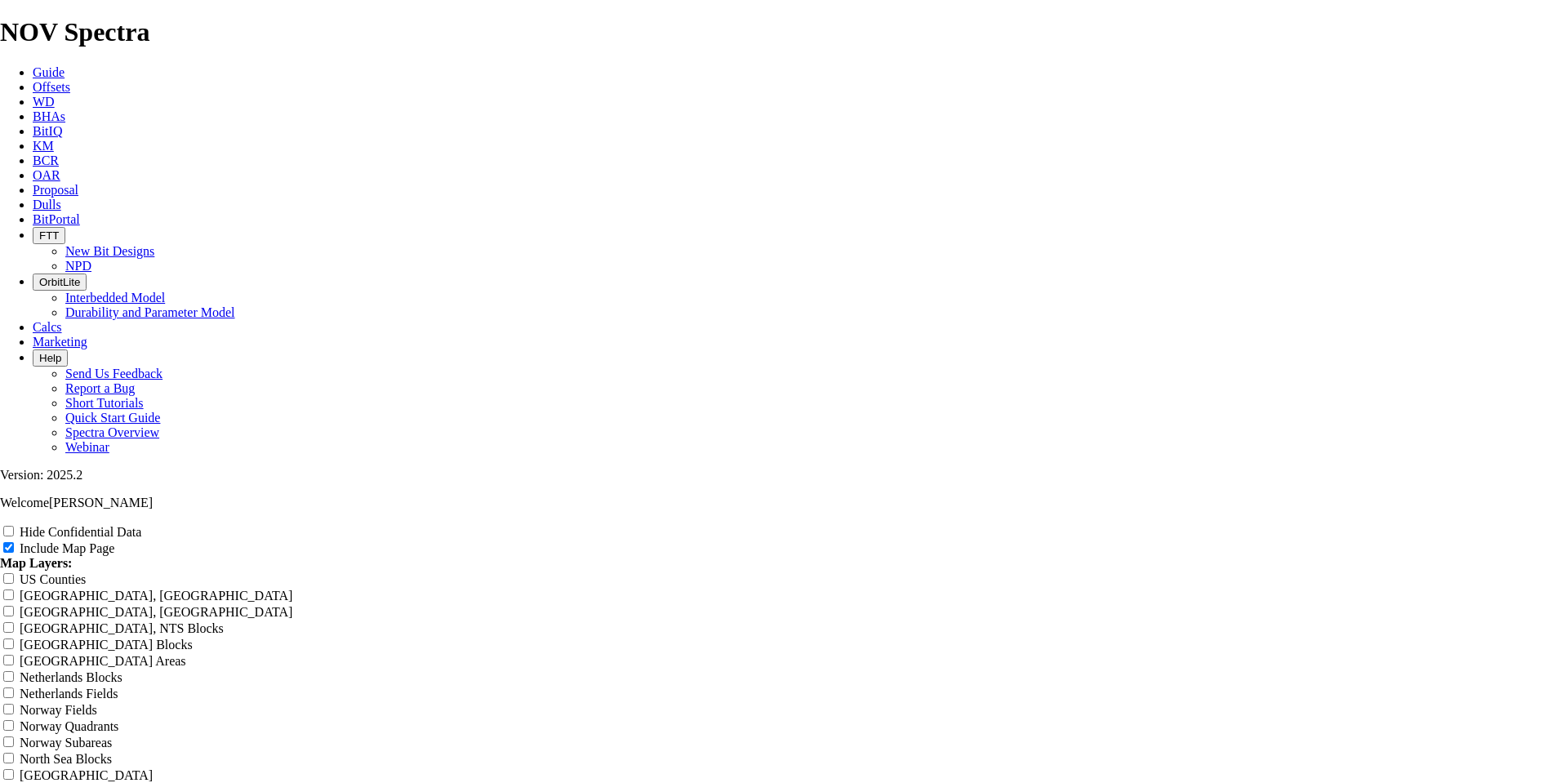
type input "[PERSON_NAME] 8-3/4" X23 Performance - High [PERSON_NAME]"
type input "[PERSON_NAME] 8-3/4" X23 Performance - High Tangent"
